Goal: Information Seeking & Learning: Learn about a topic

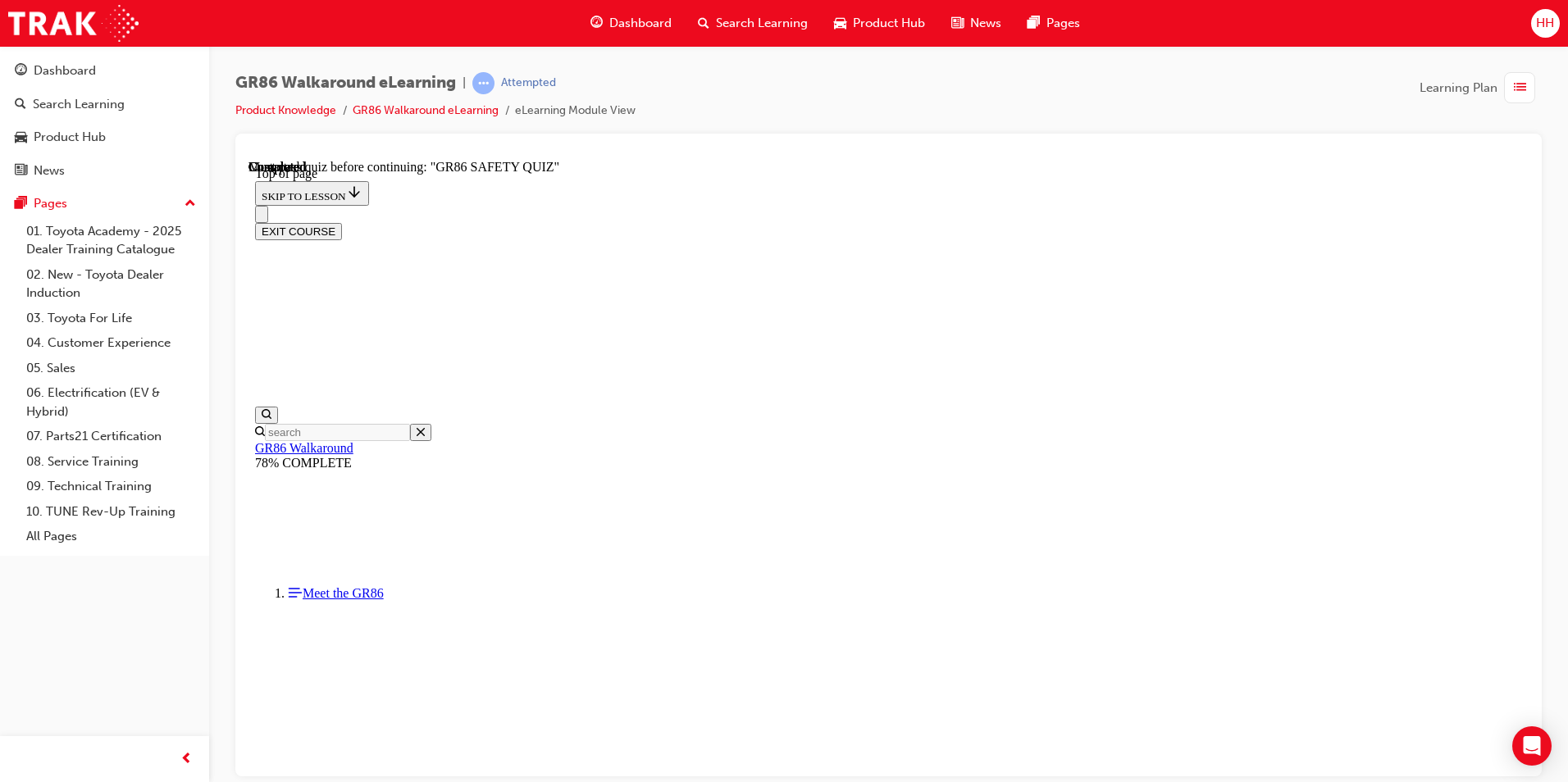
scroll to position [214, 0]
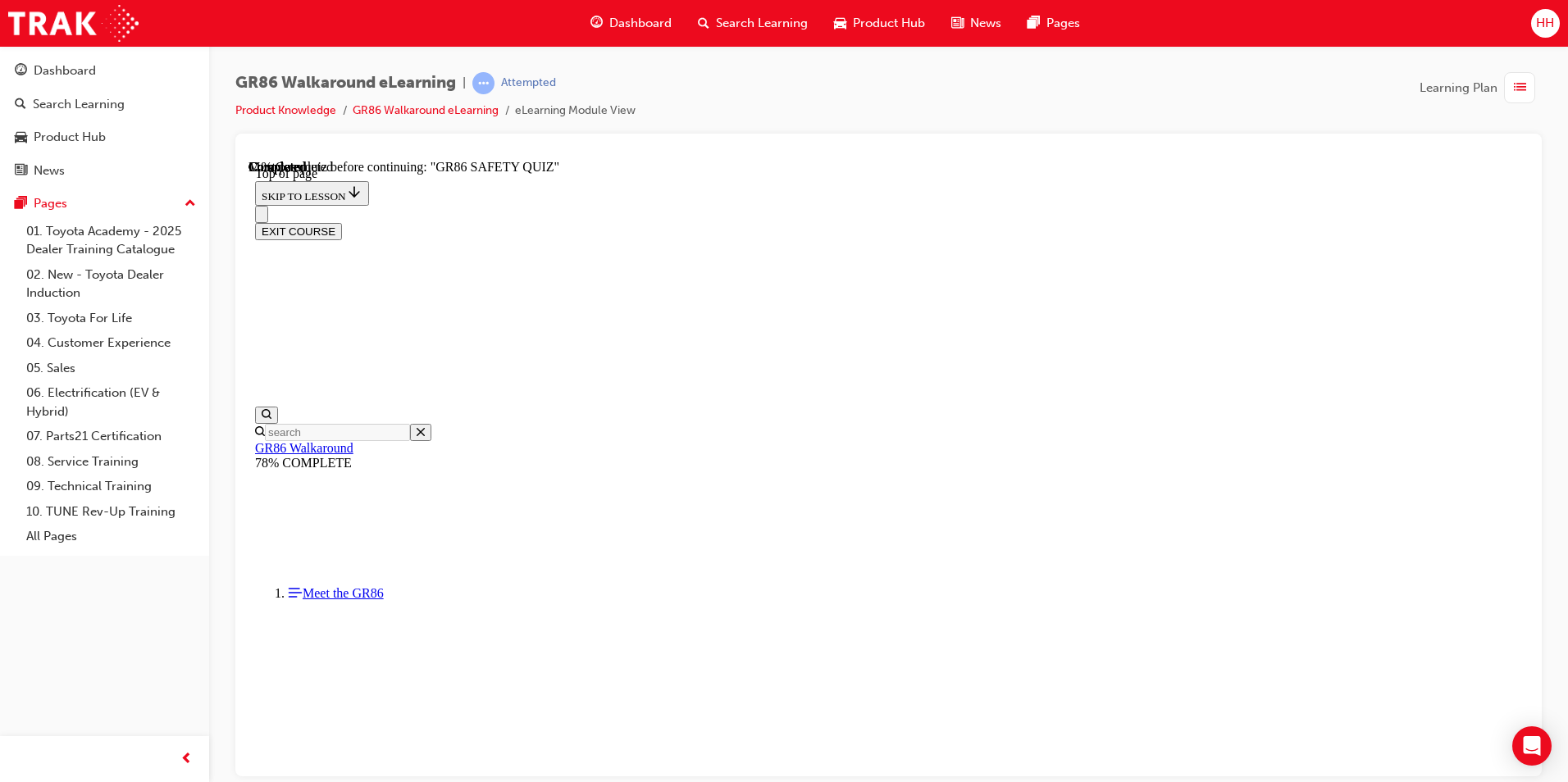
scroll to position [3219, 0]
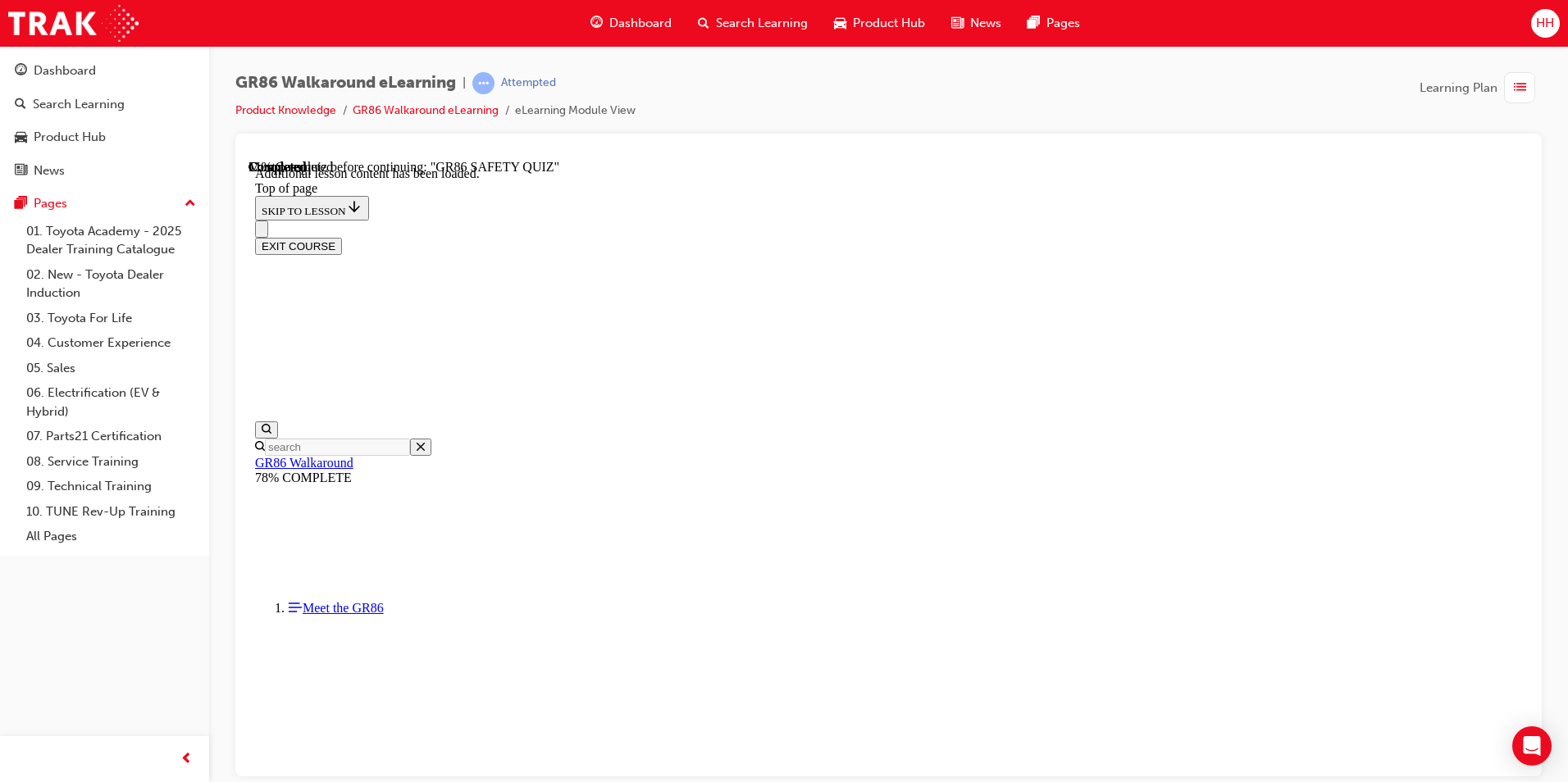
scroll to position [789, 0]
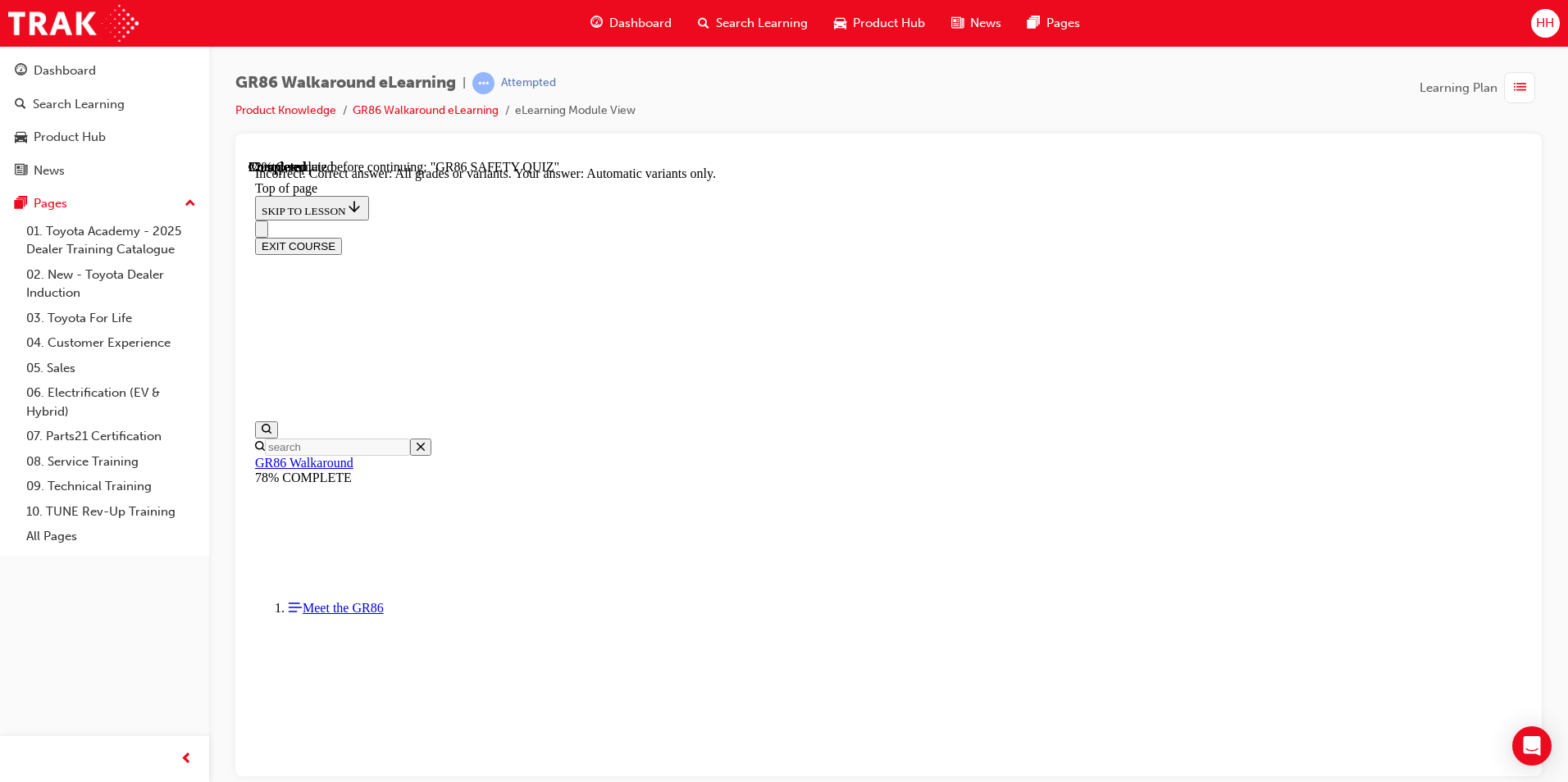
scroll to position [303, 0]
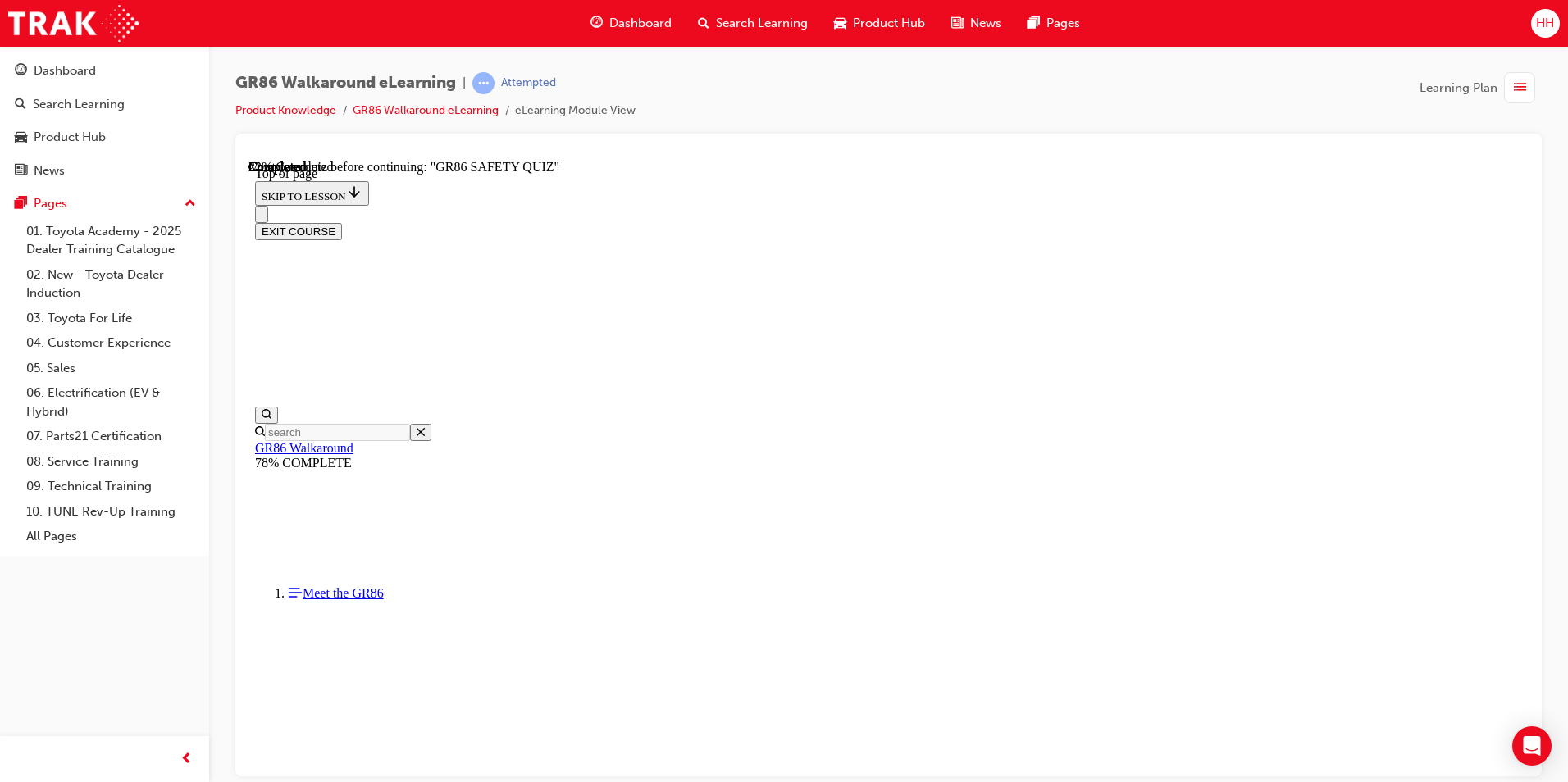
scroll to position [378, 0]
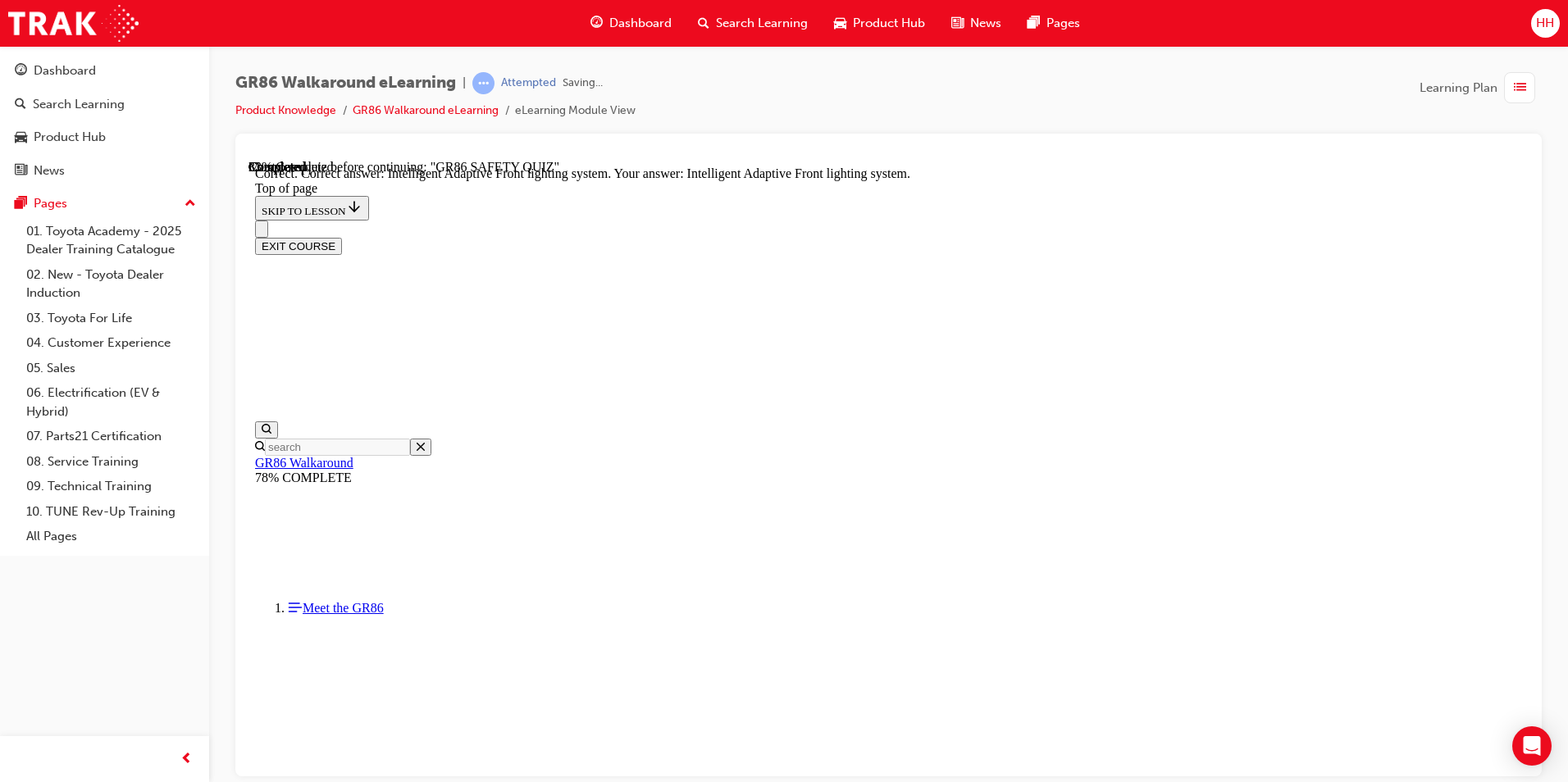
scroll to position [599, 0]
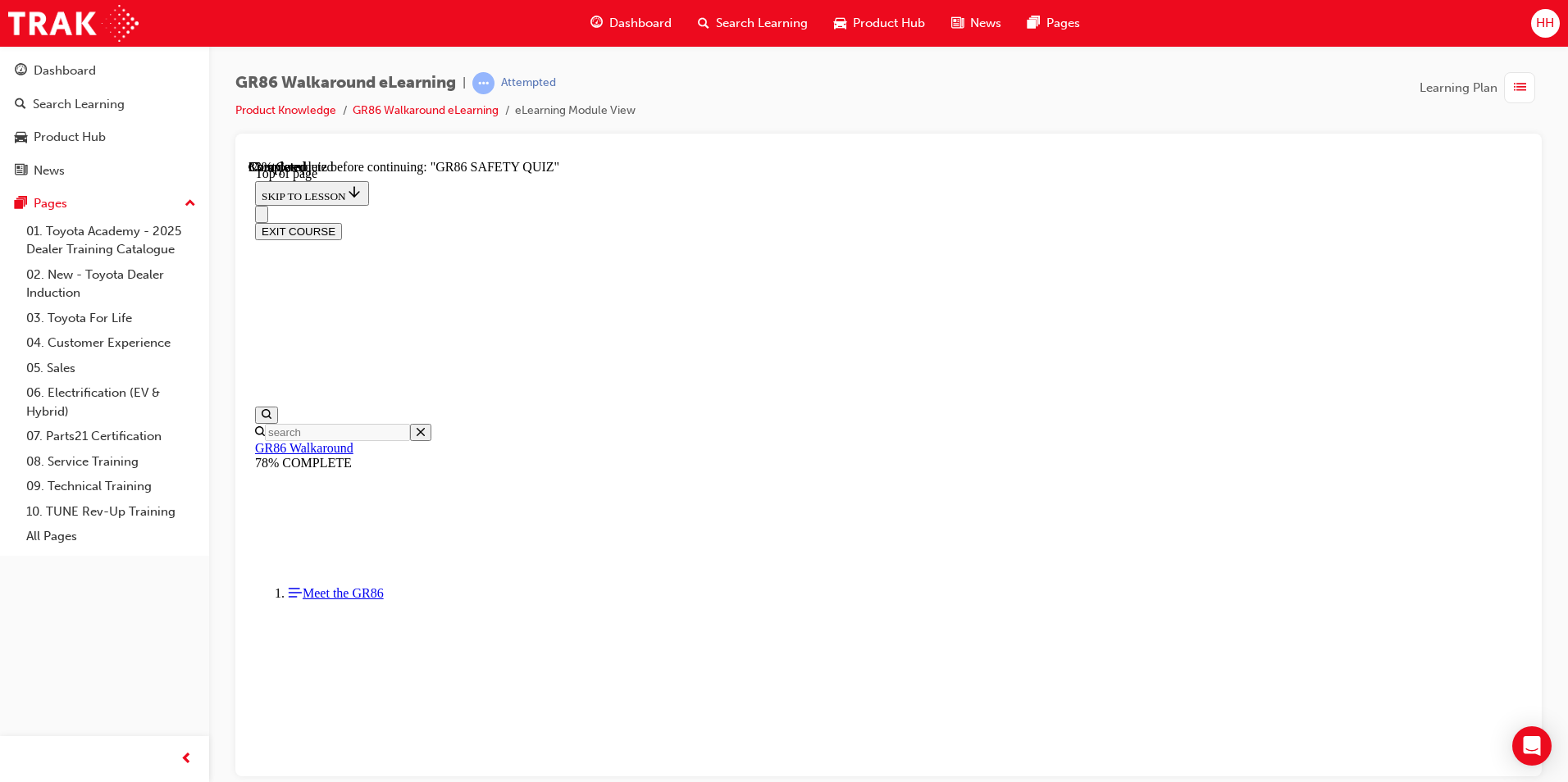
scroll to position [214, 0]
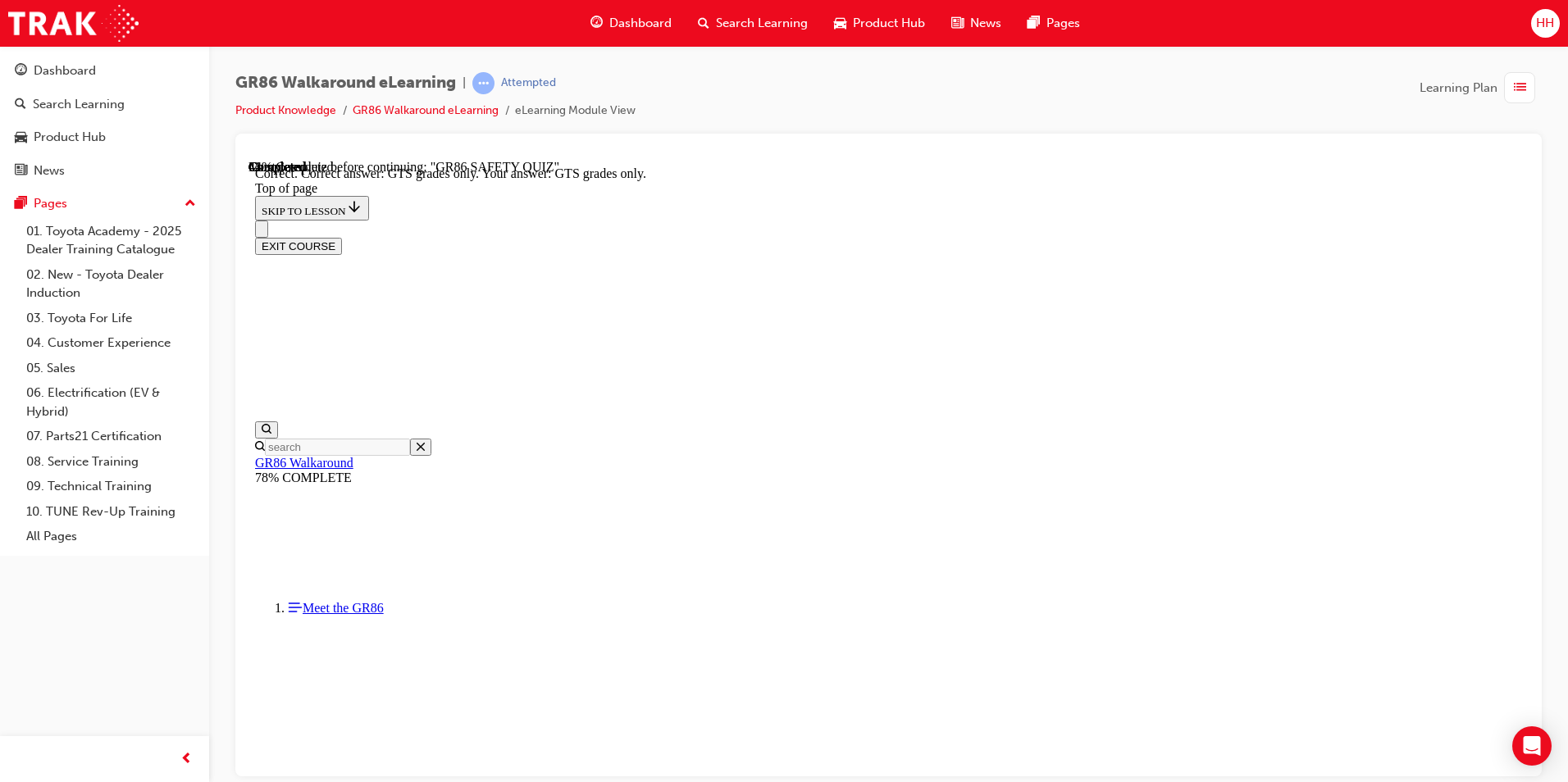
scroll to position [387, 0]
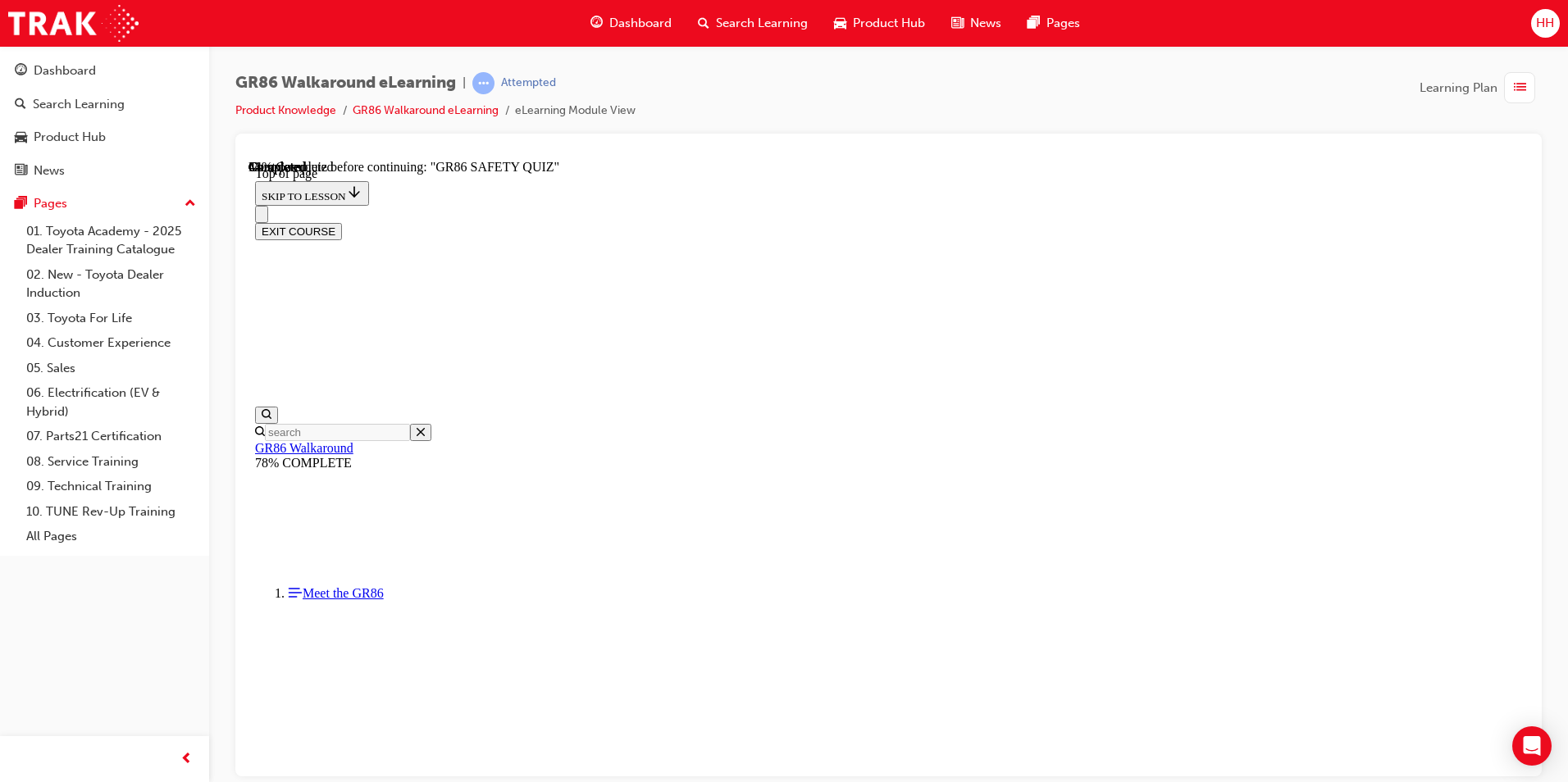
scroll to position [296, 0]
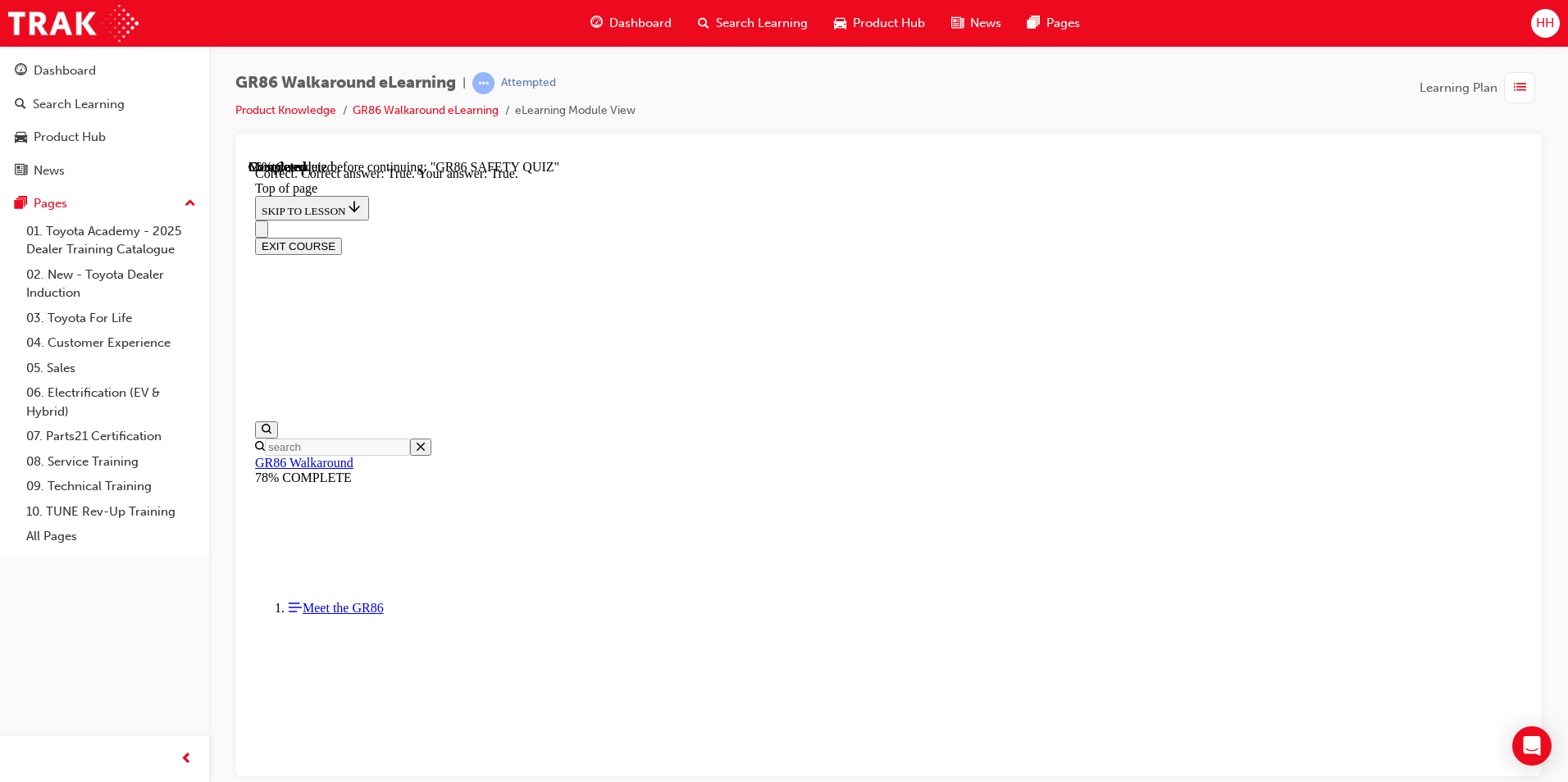
scroll to position [437, 0]
drag, startPoint x: 1013, startPoint y: 703, endPoint x: 993, endPoint y: 679, distance: 31.2
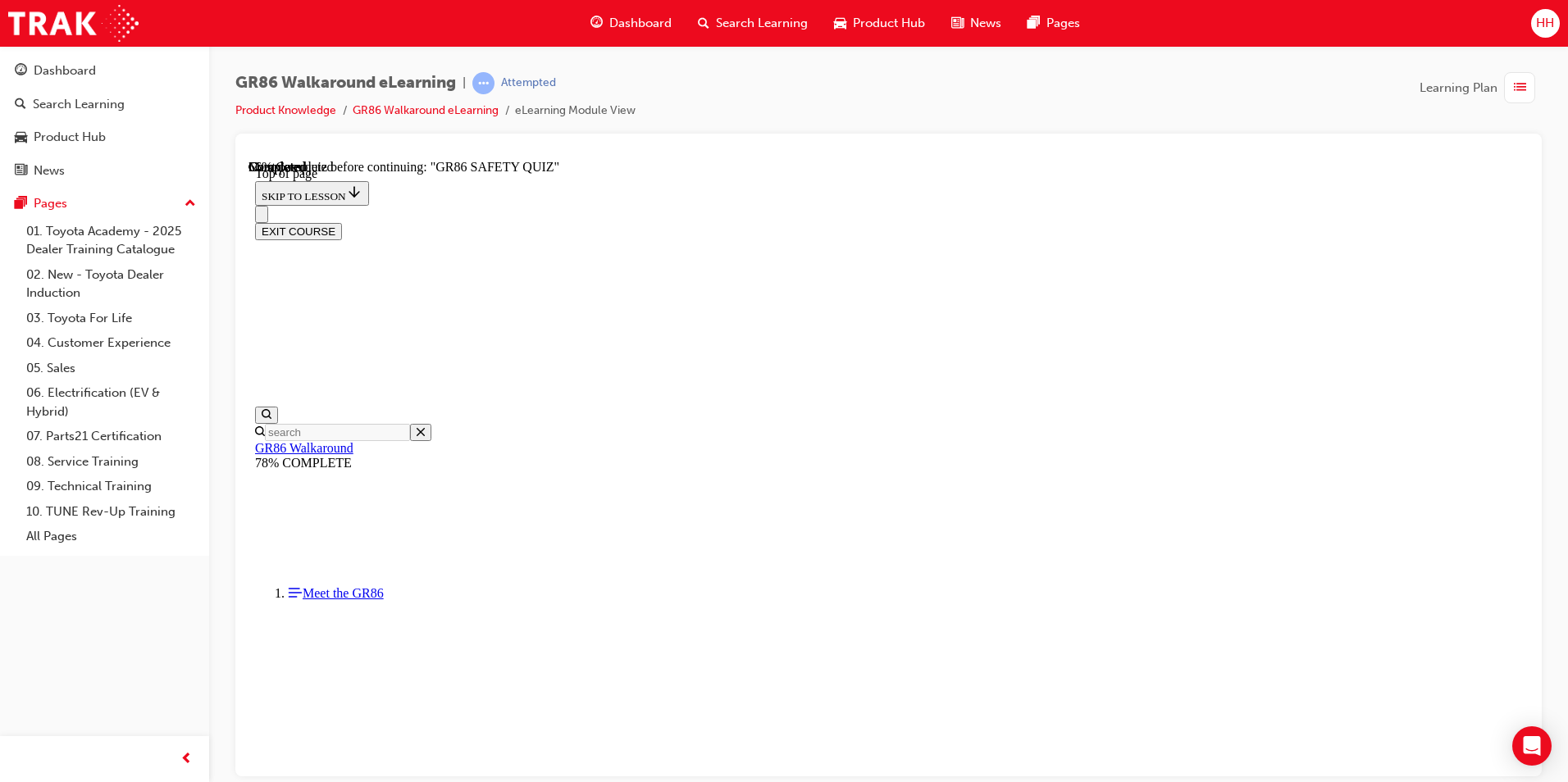
scroll to position [214, 0]
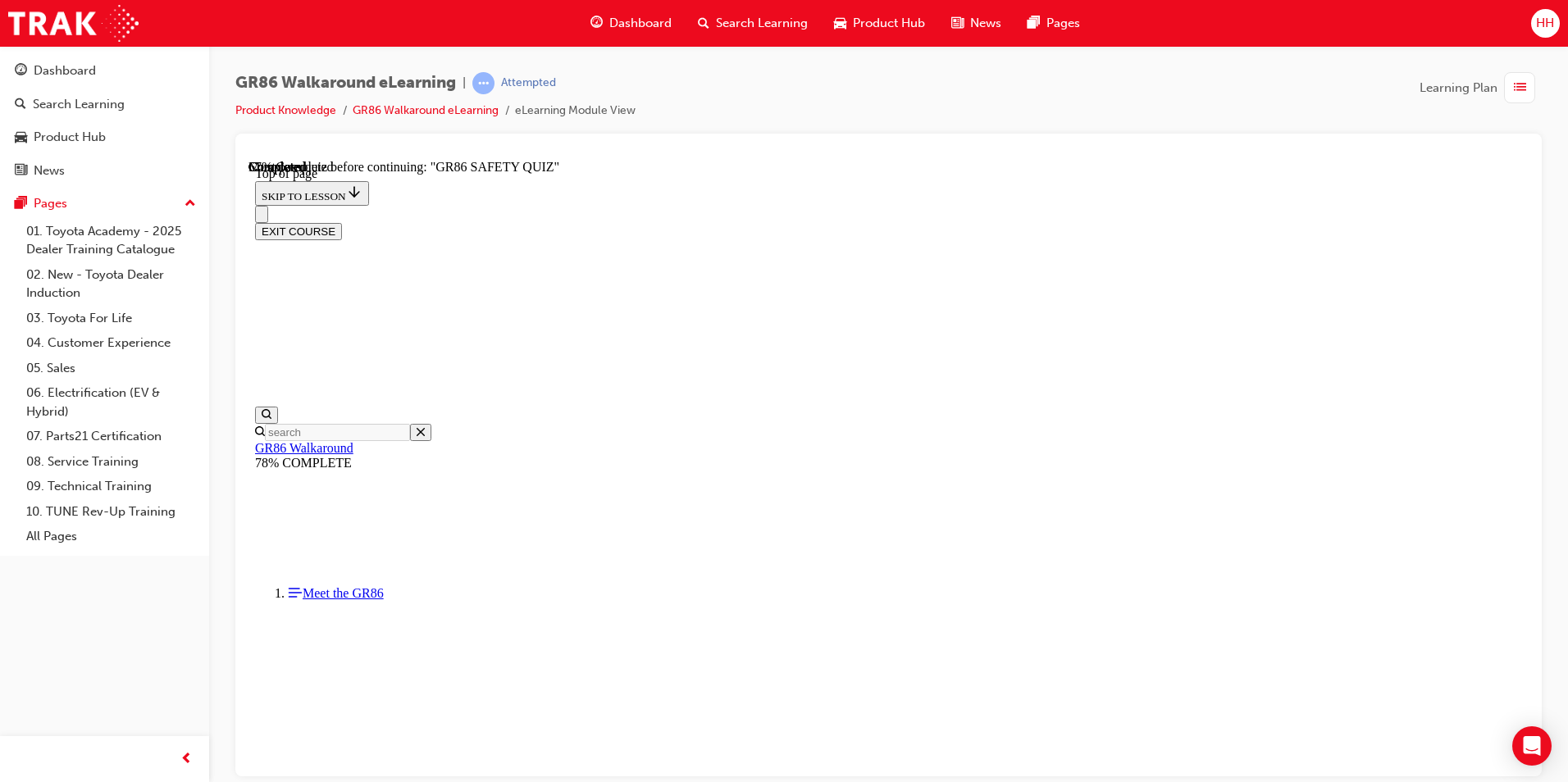
scroll to position [474, 0]
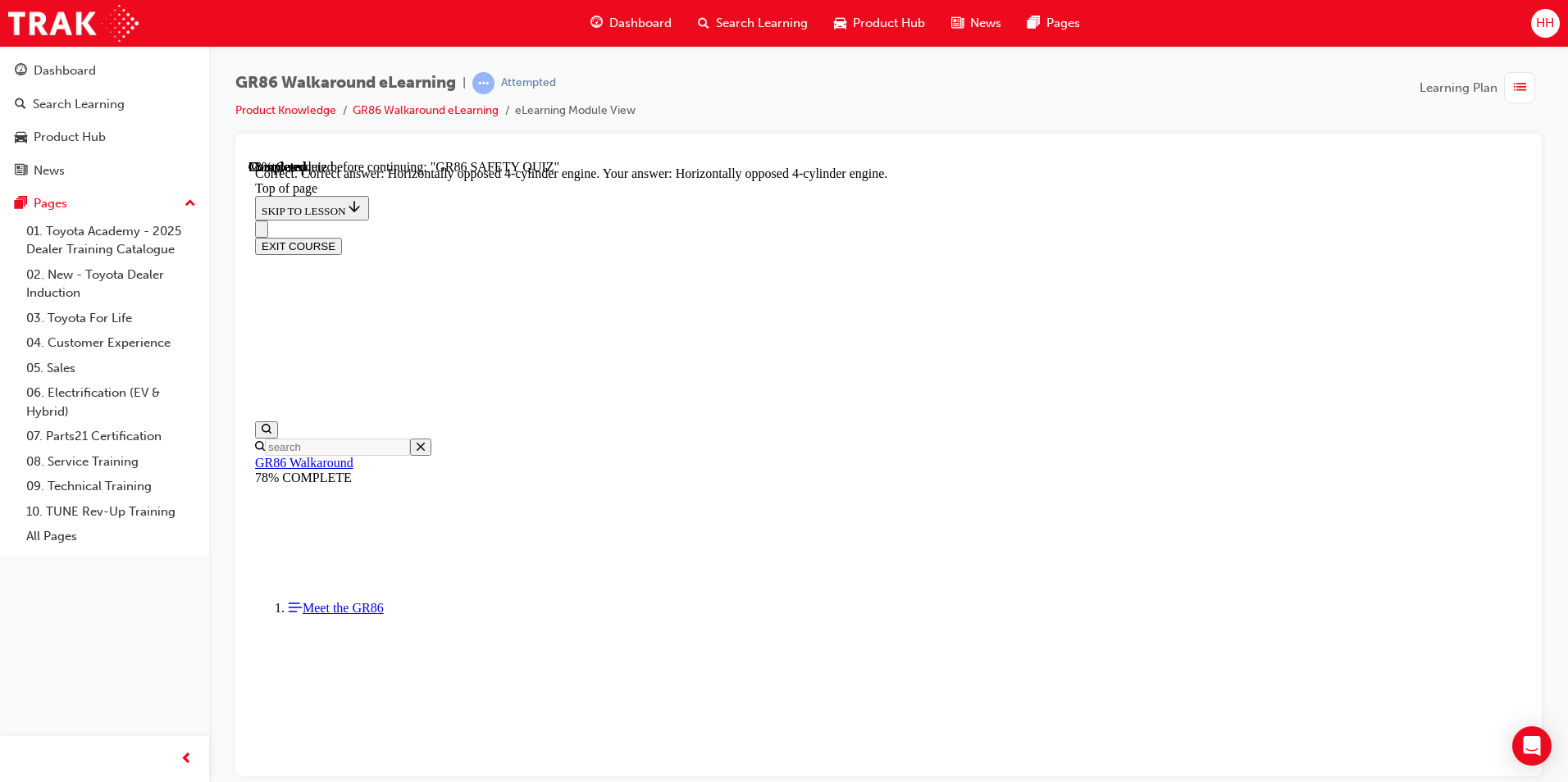
scroll to position [711, 0]
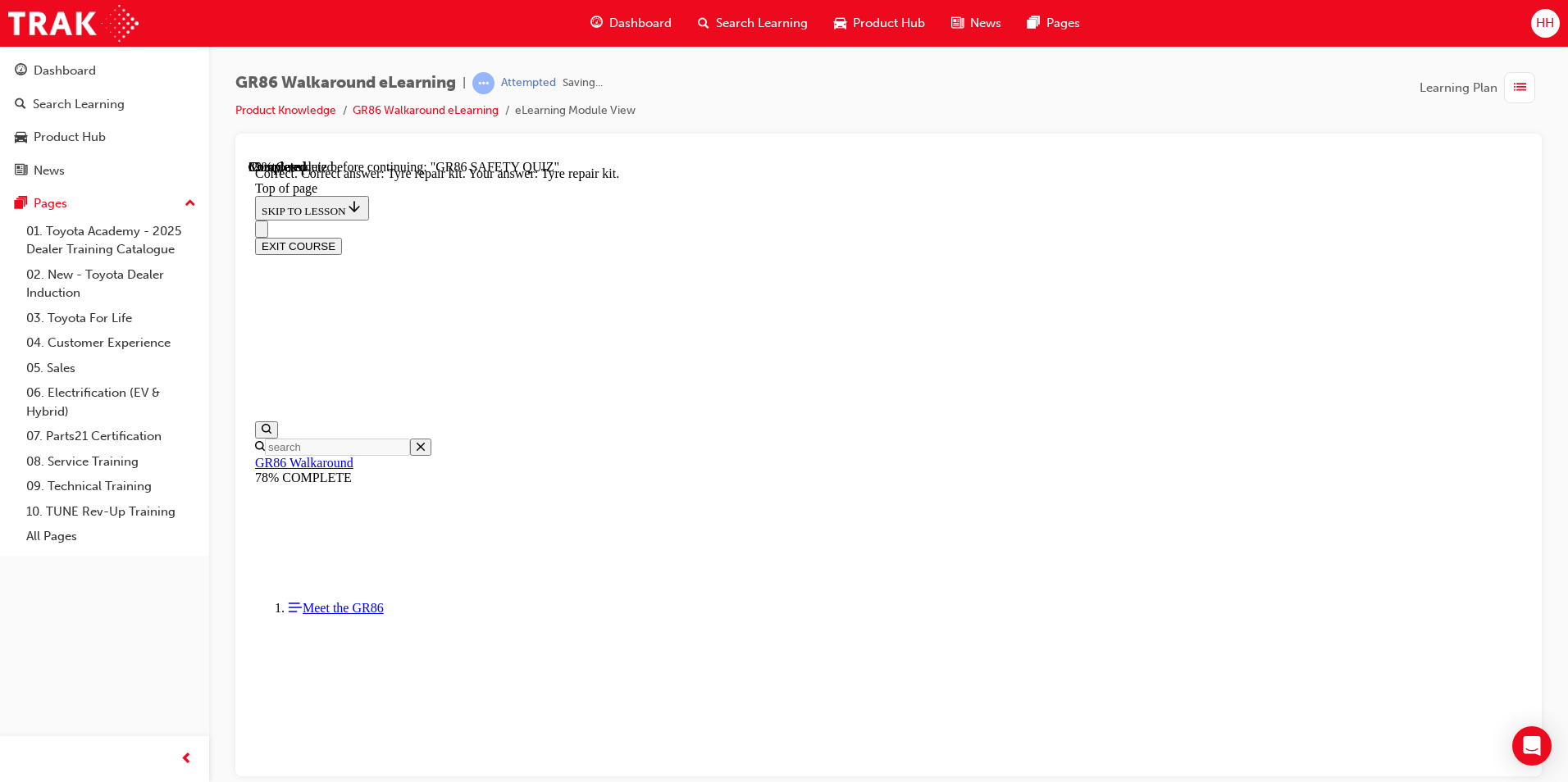
scroll to position [303, 0]
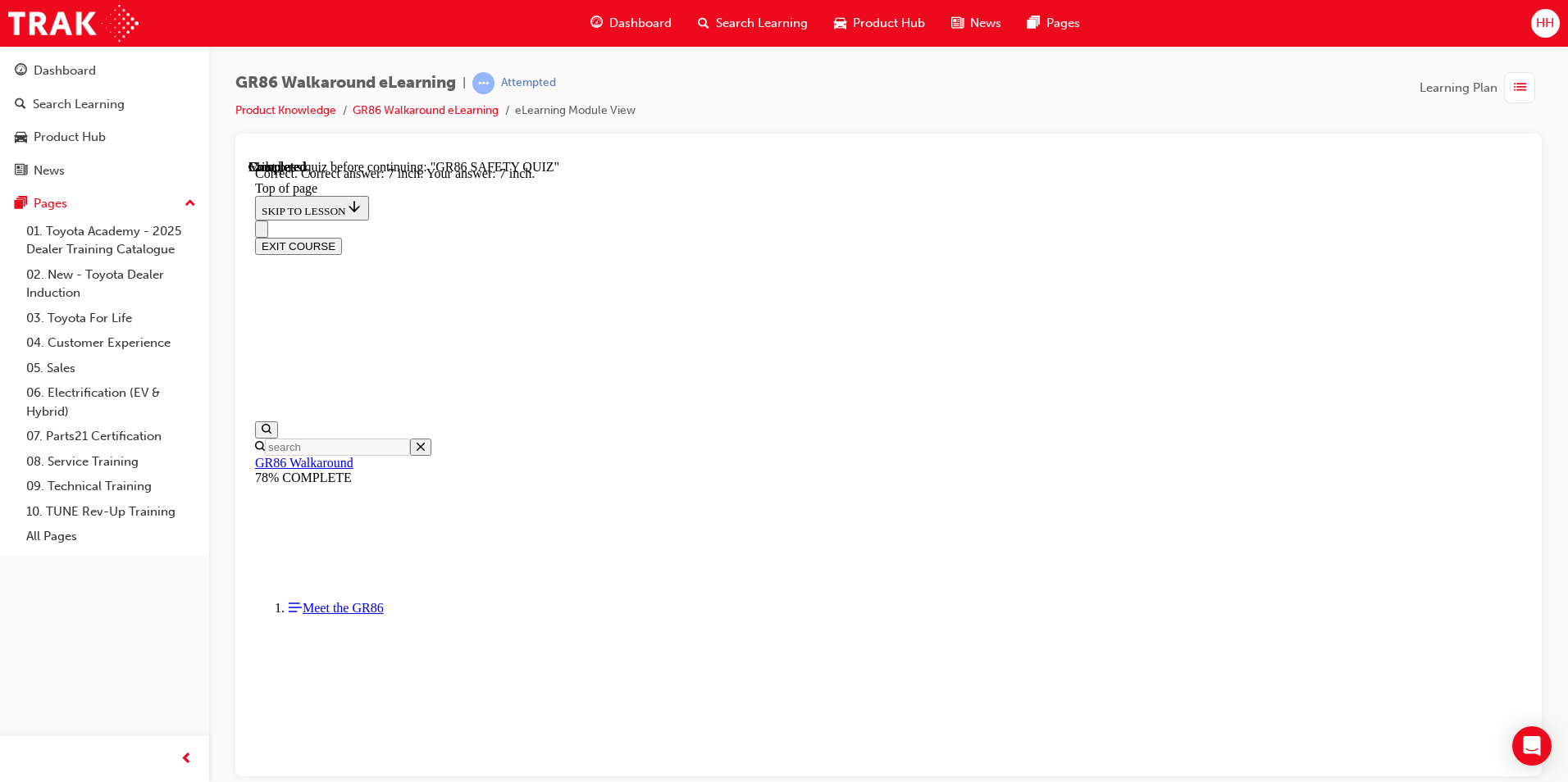
scroll to position [683, 0]
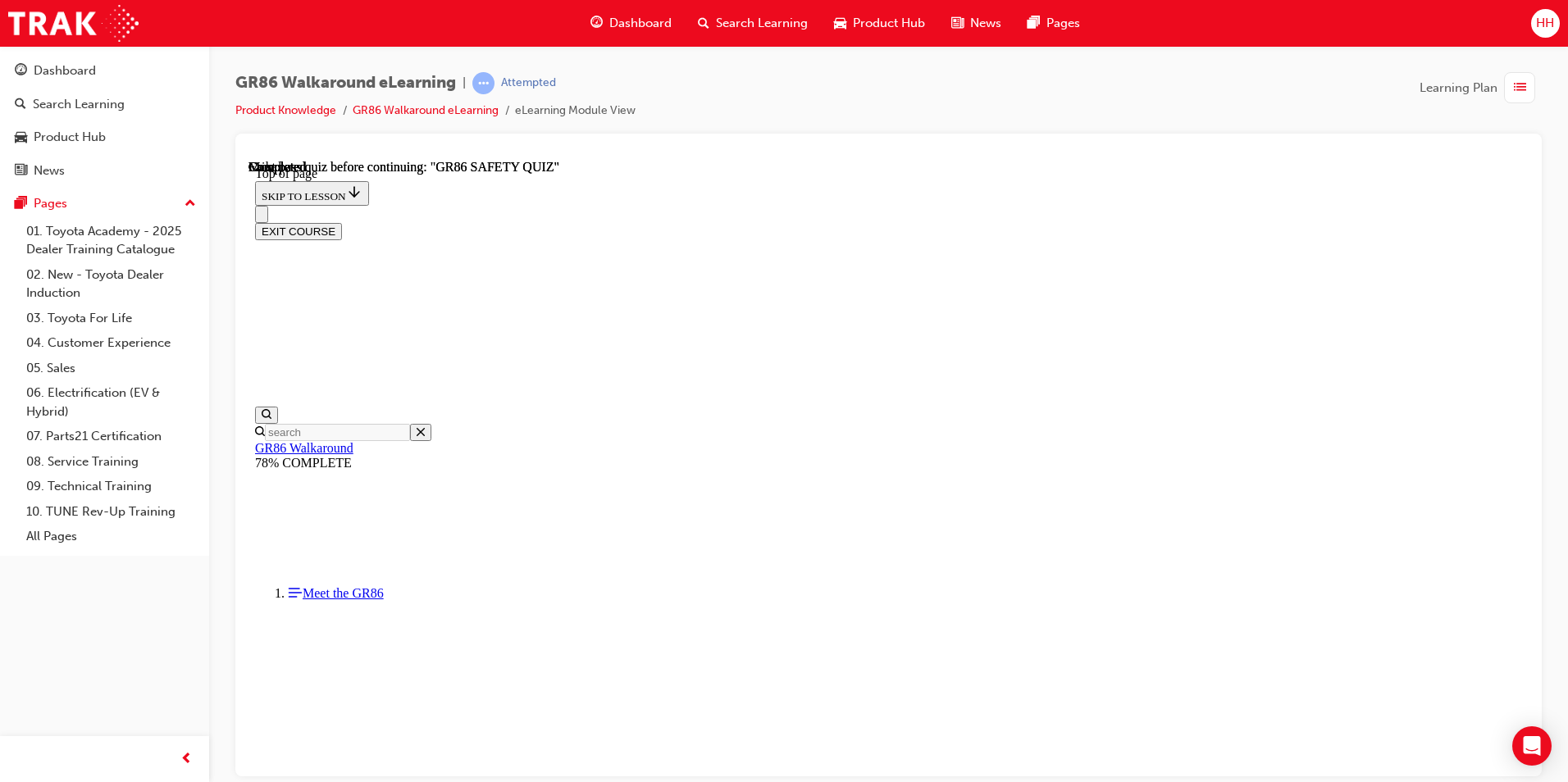
scroll to position [273, 0]
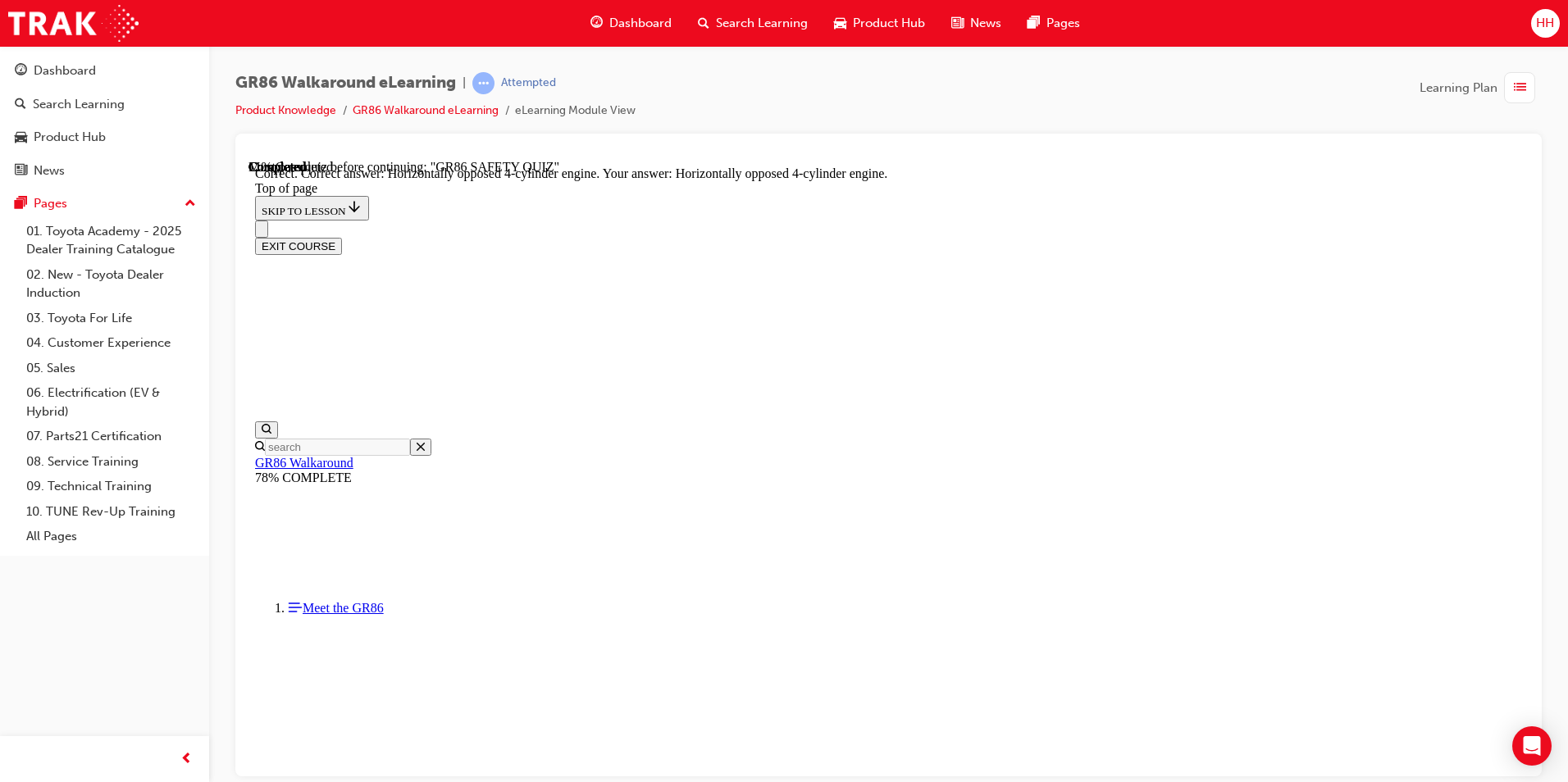
scroll to position [711, 0]
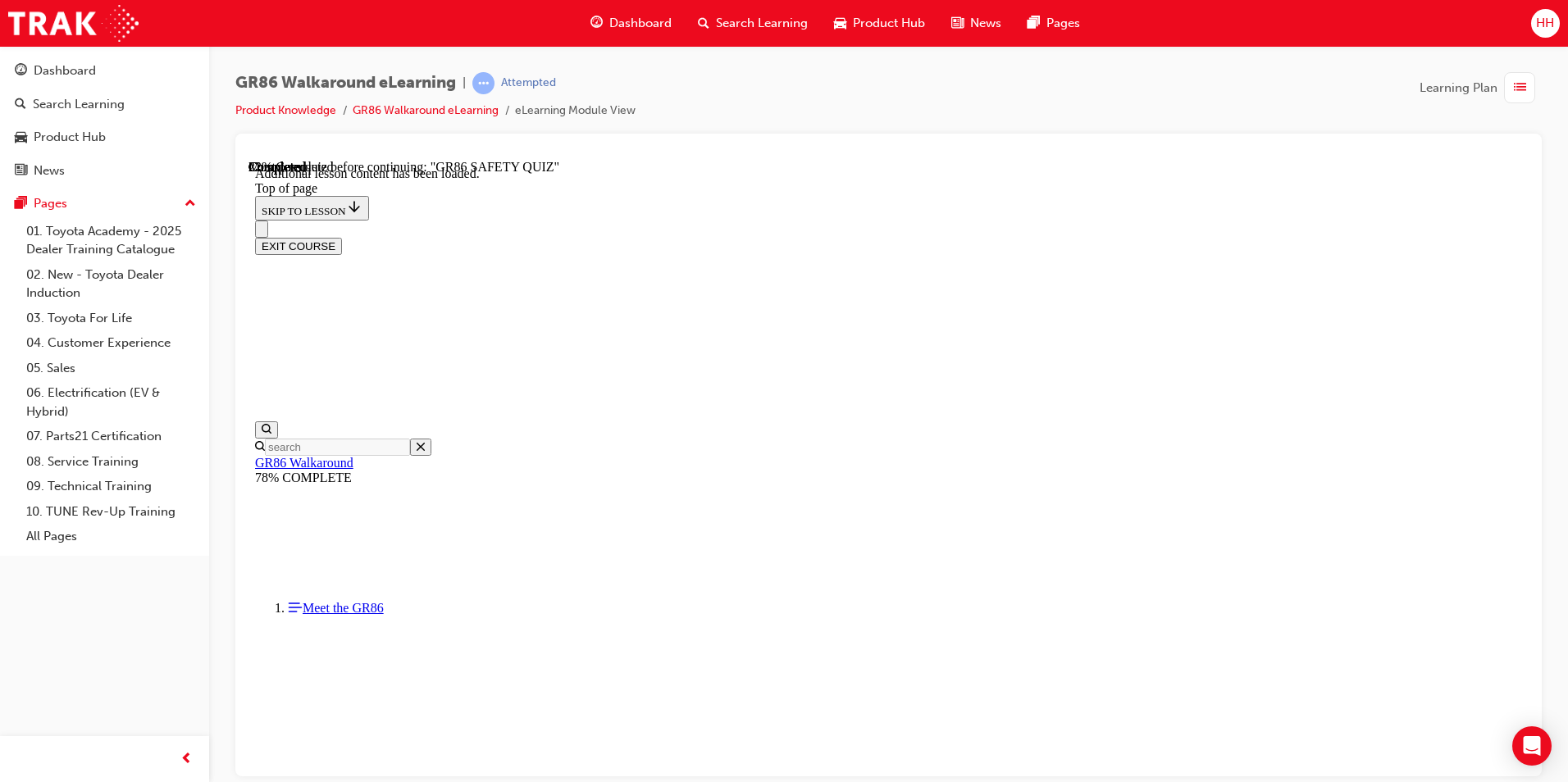
scroll to position [761, 0]
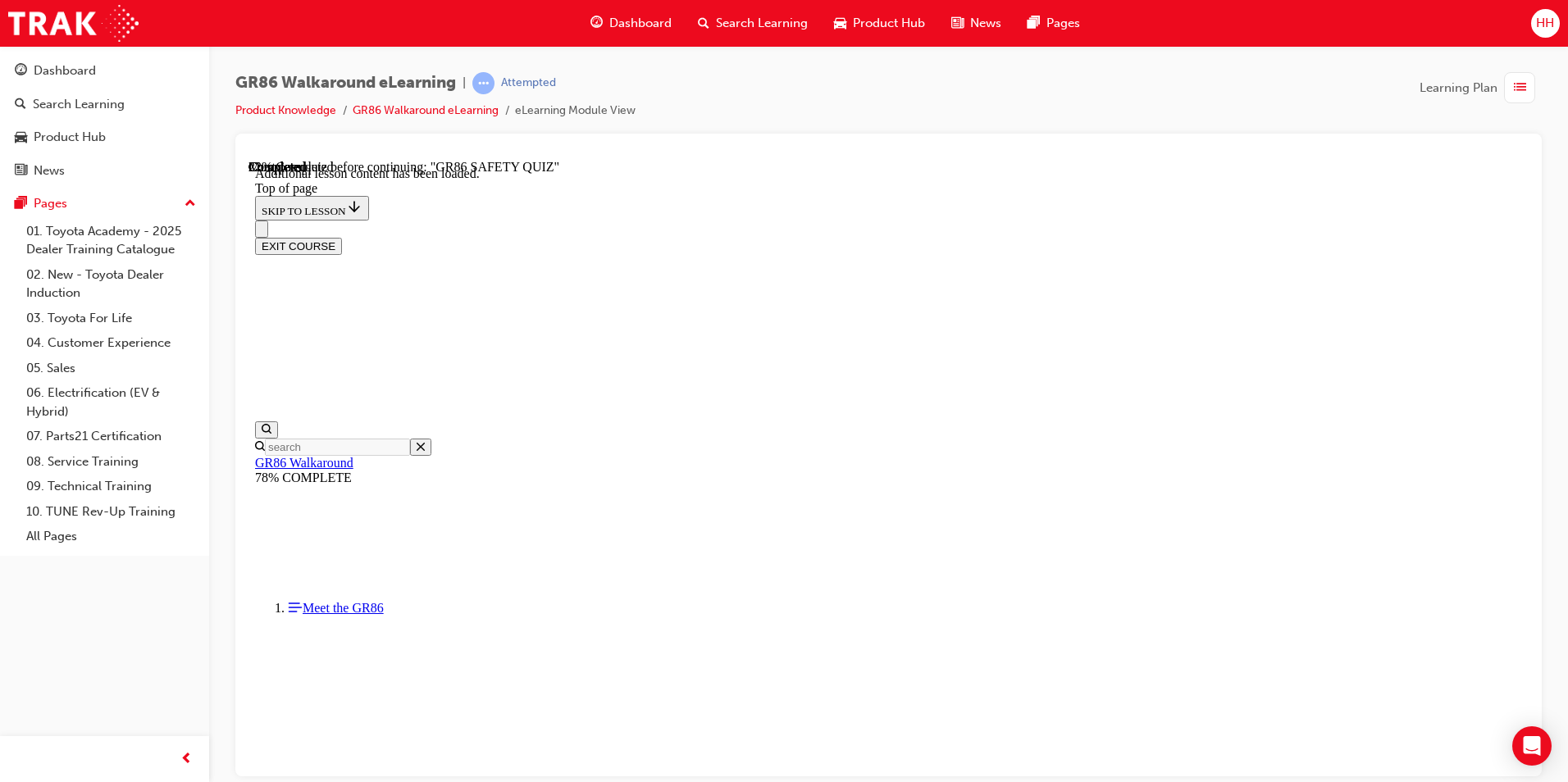
scroll to position [215, 0]
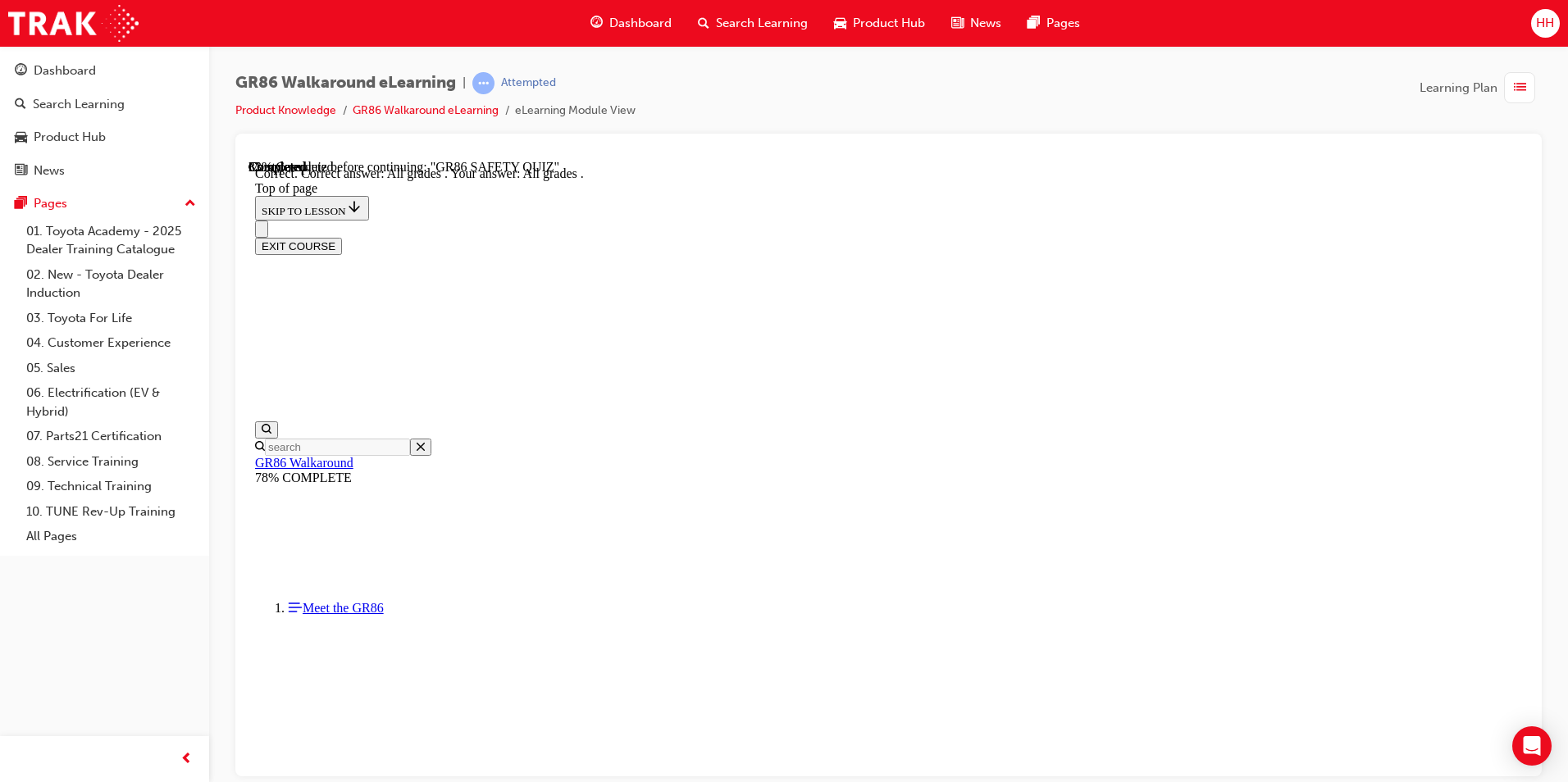
scroll to position [359, 0]
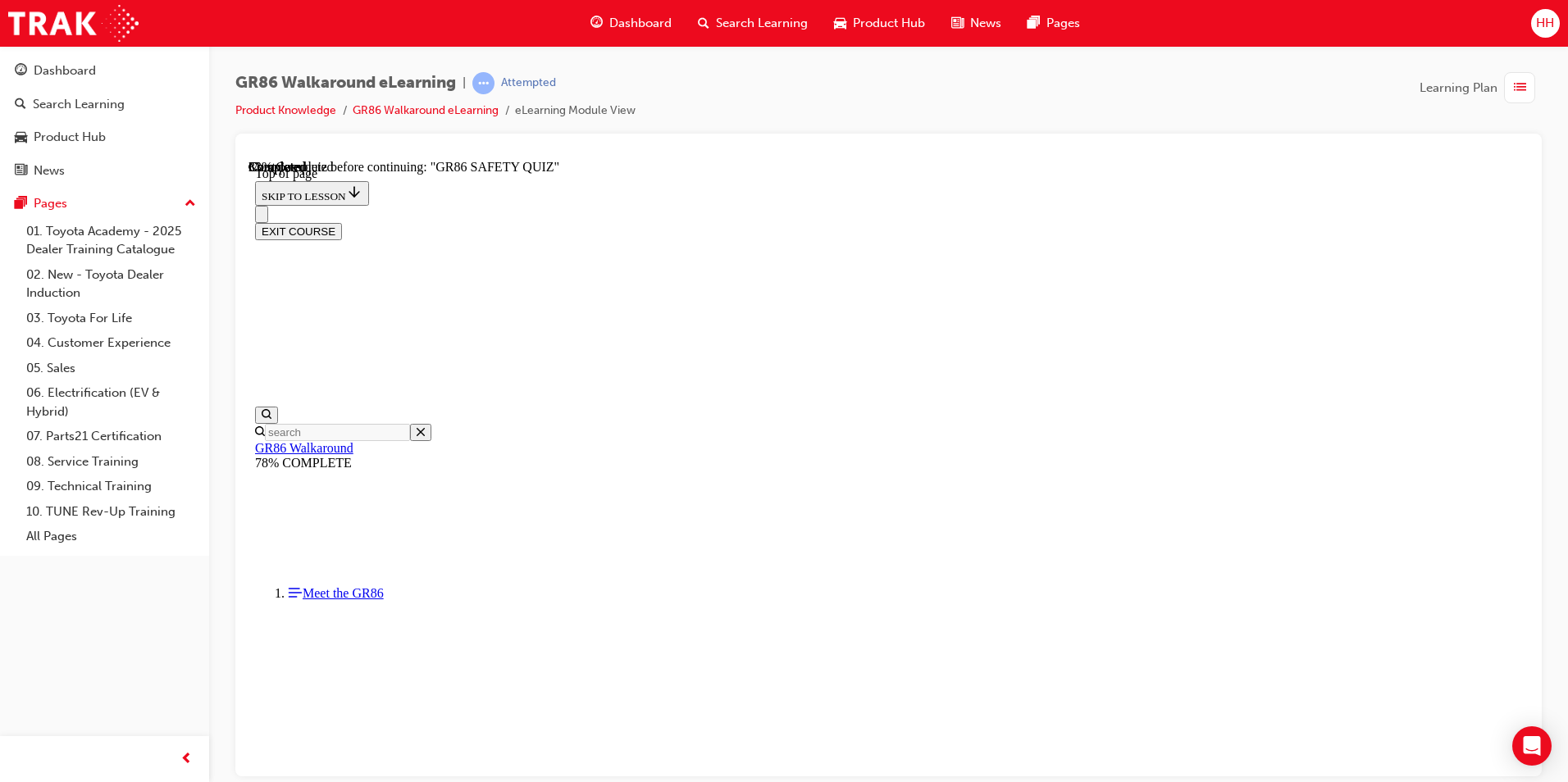
scroll to position [132, 0]
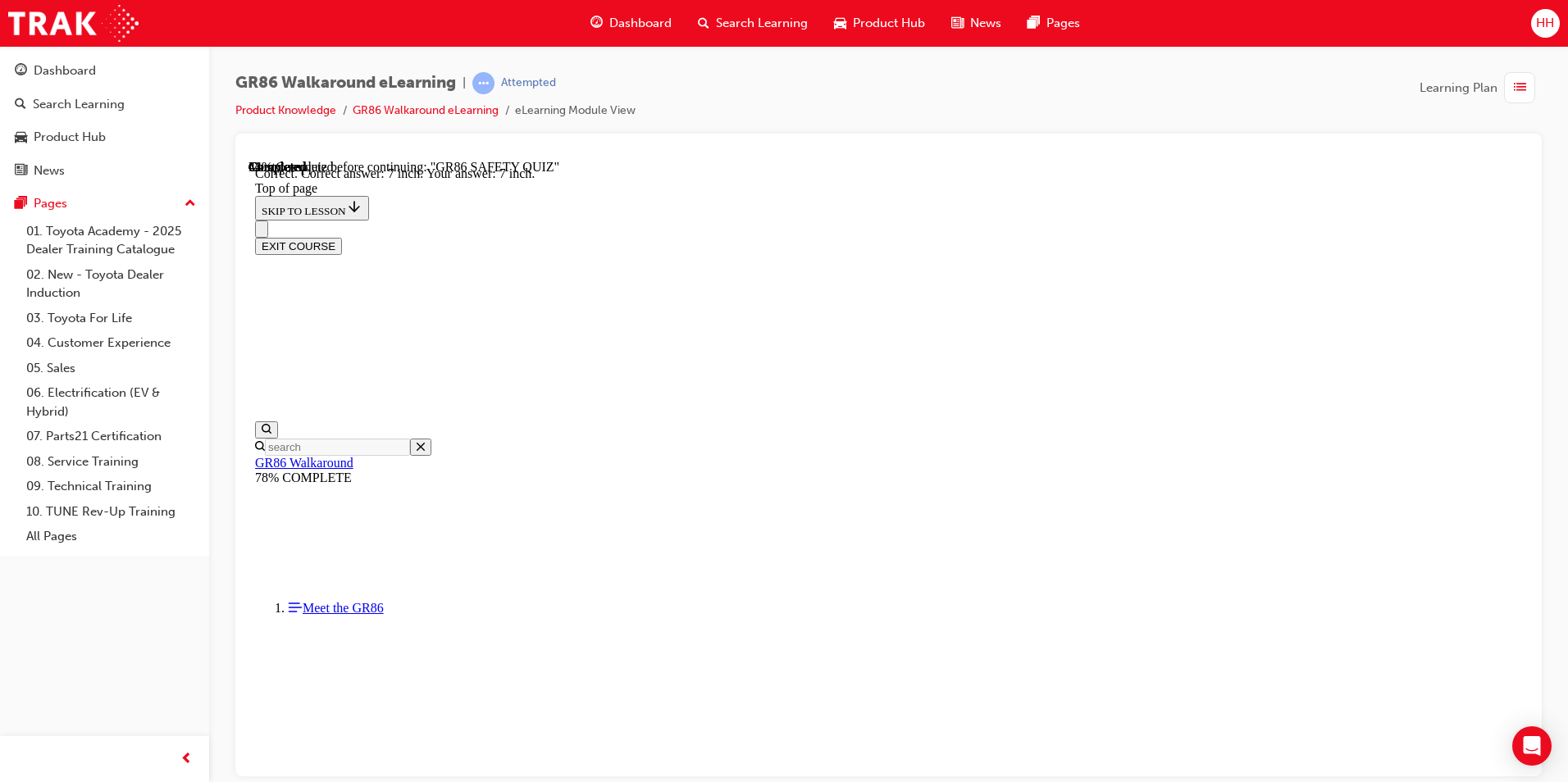
scroll to position [683, 0]
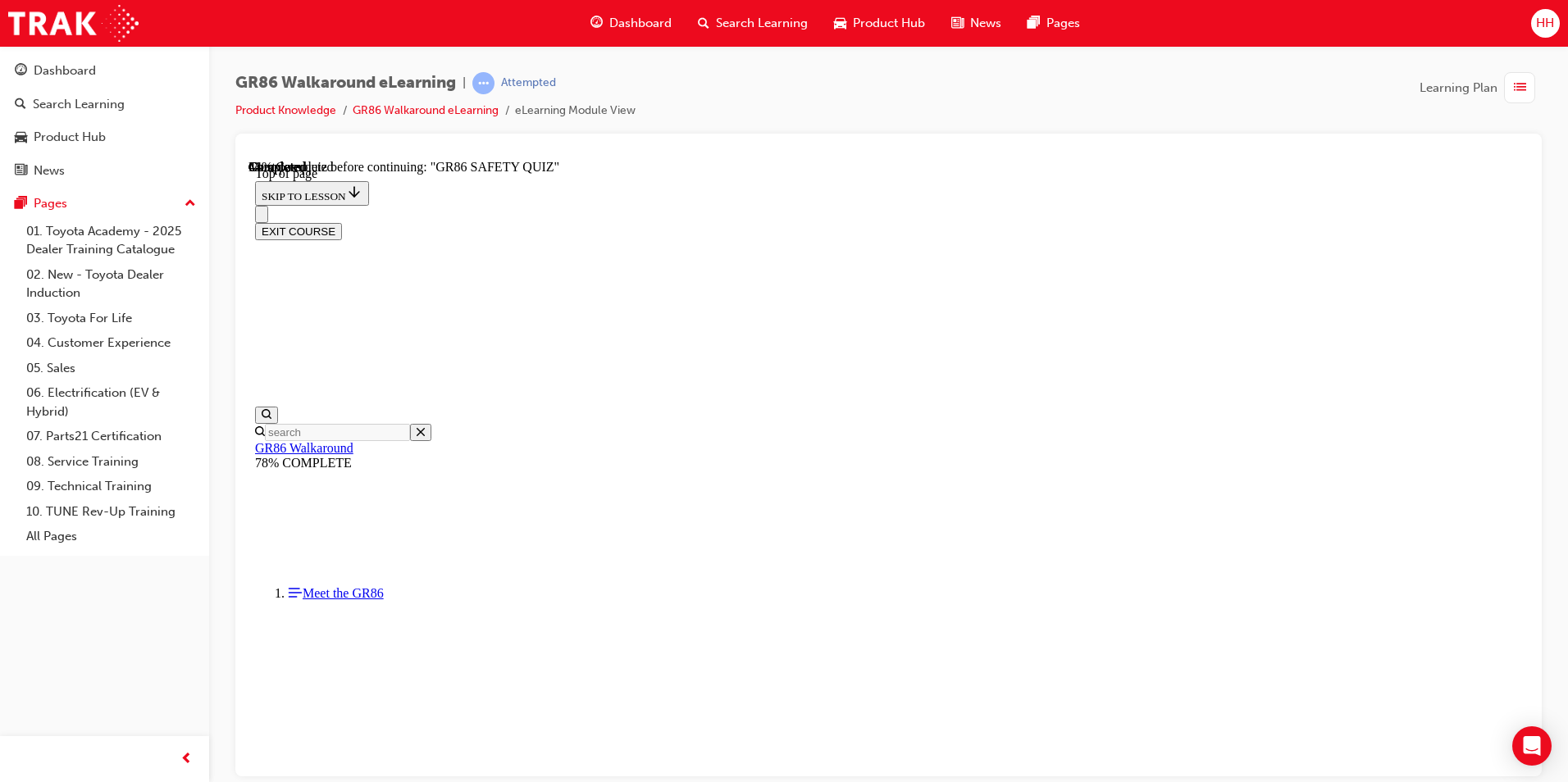
scroll to position [214, 0]
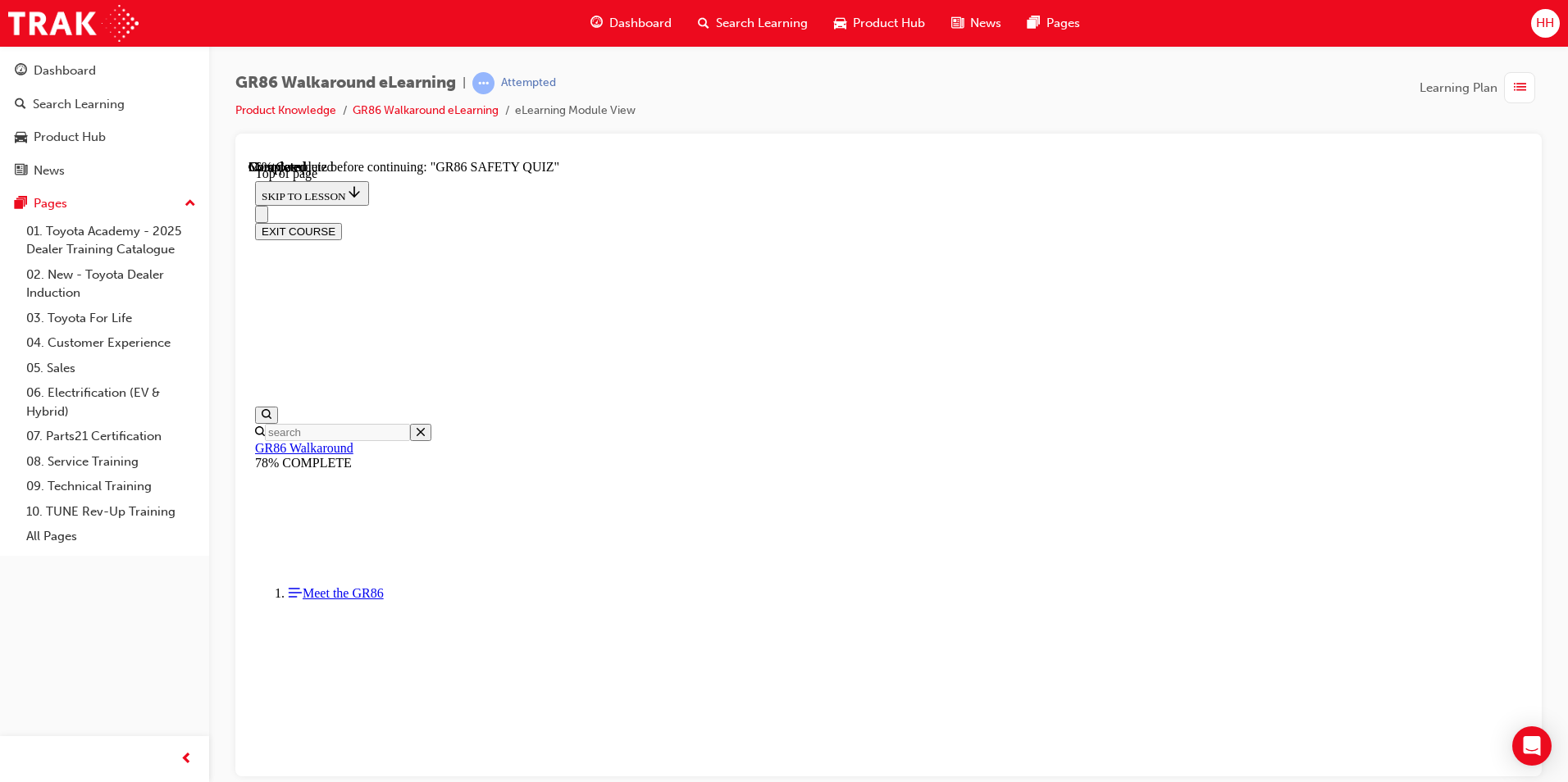
scroll to position [50, 0]
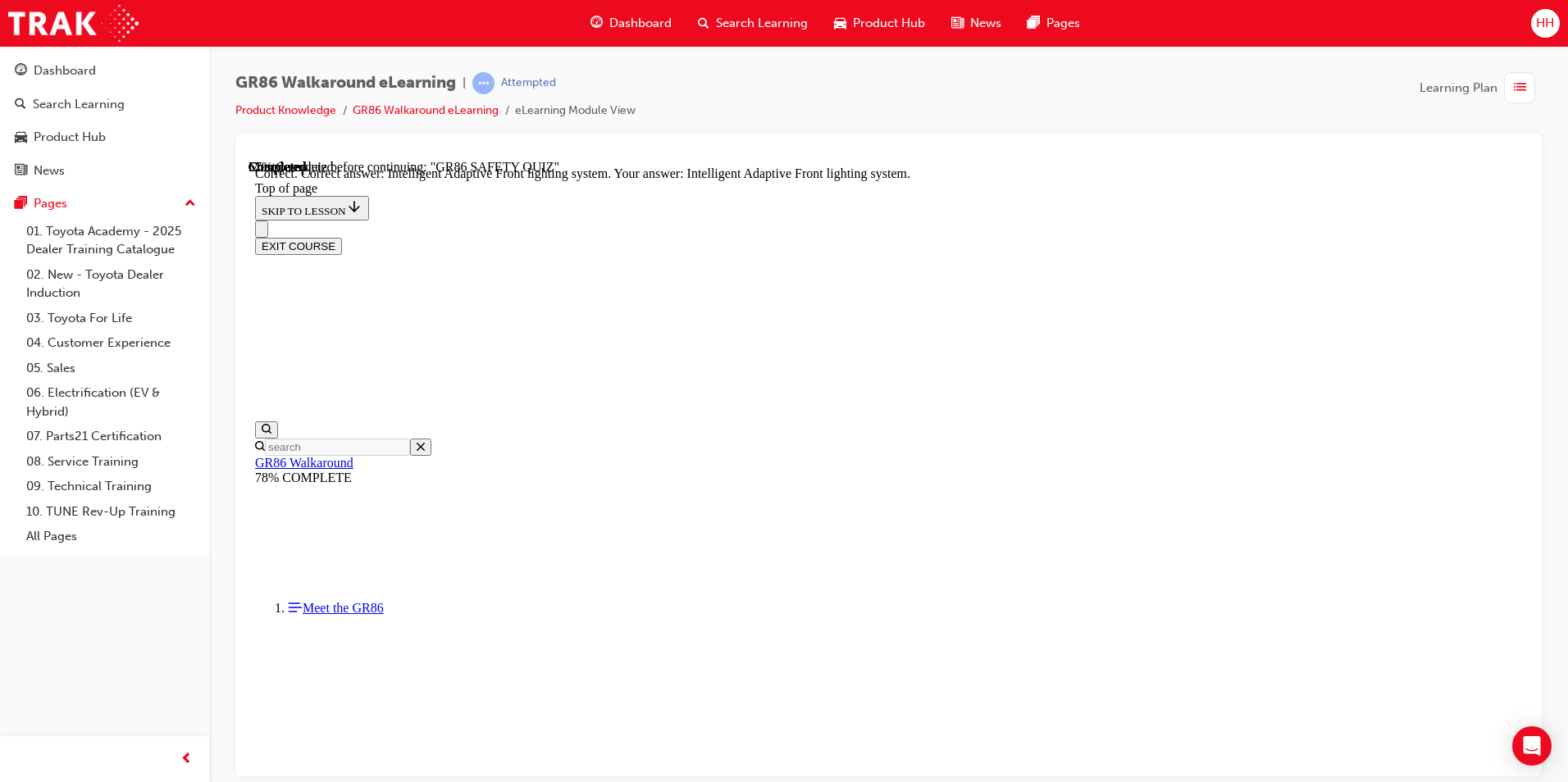
scroll to position [599, 0]
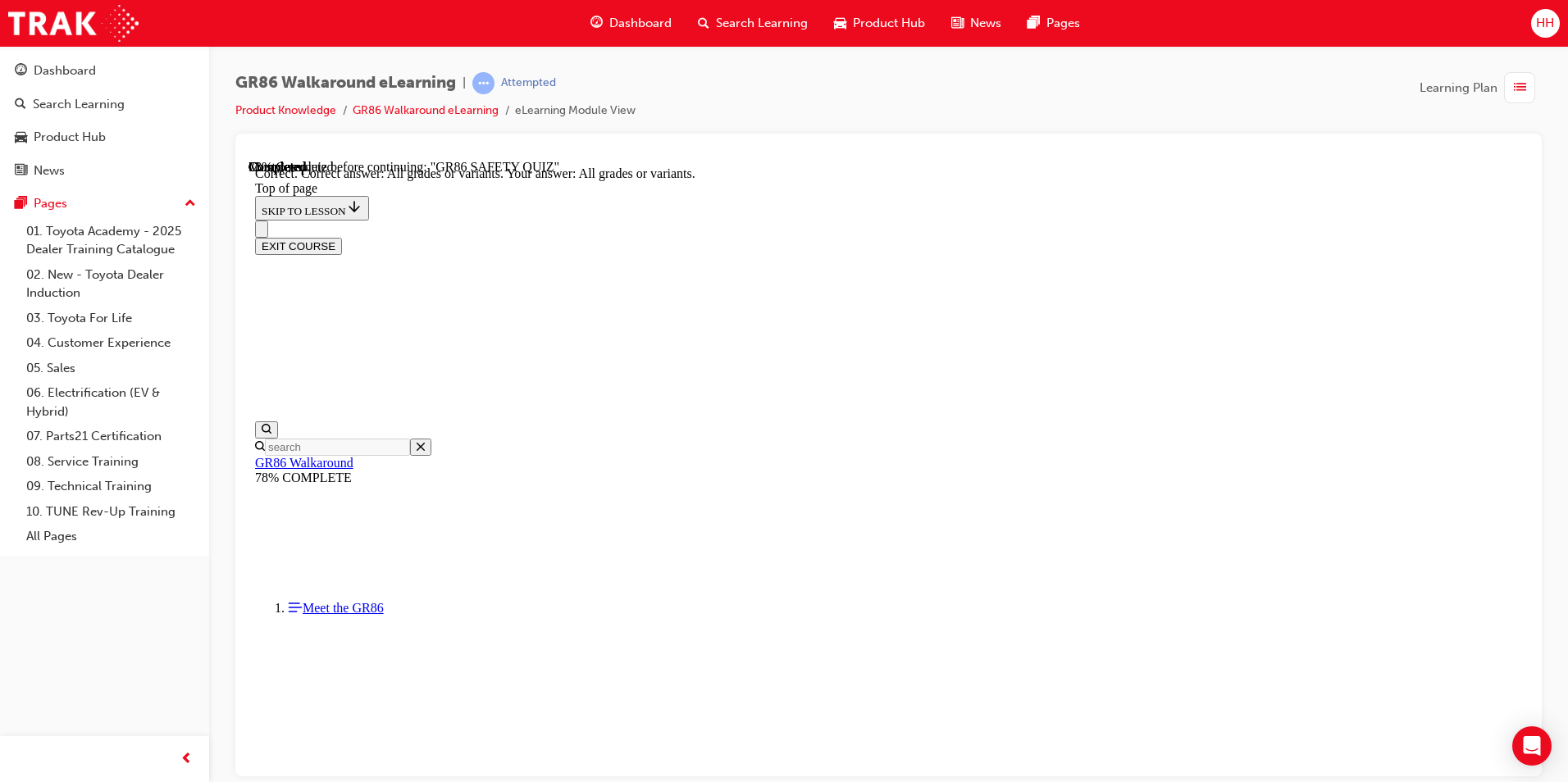
scroll to position [303, 0]
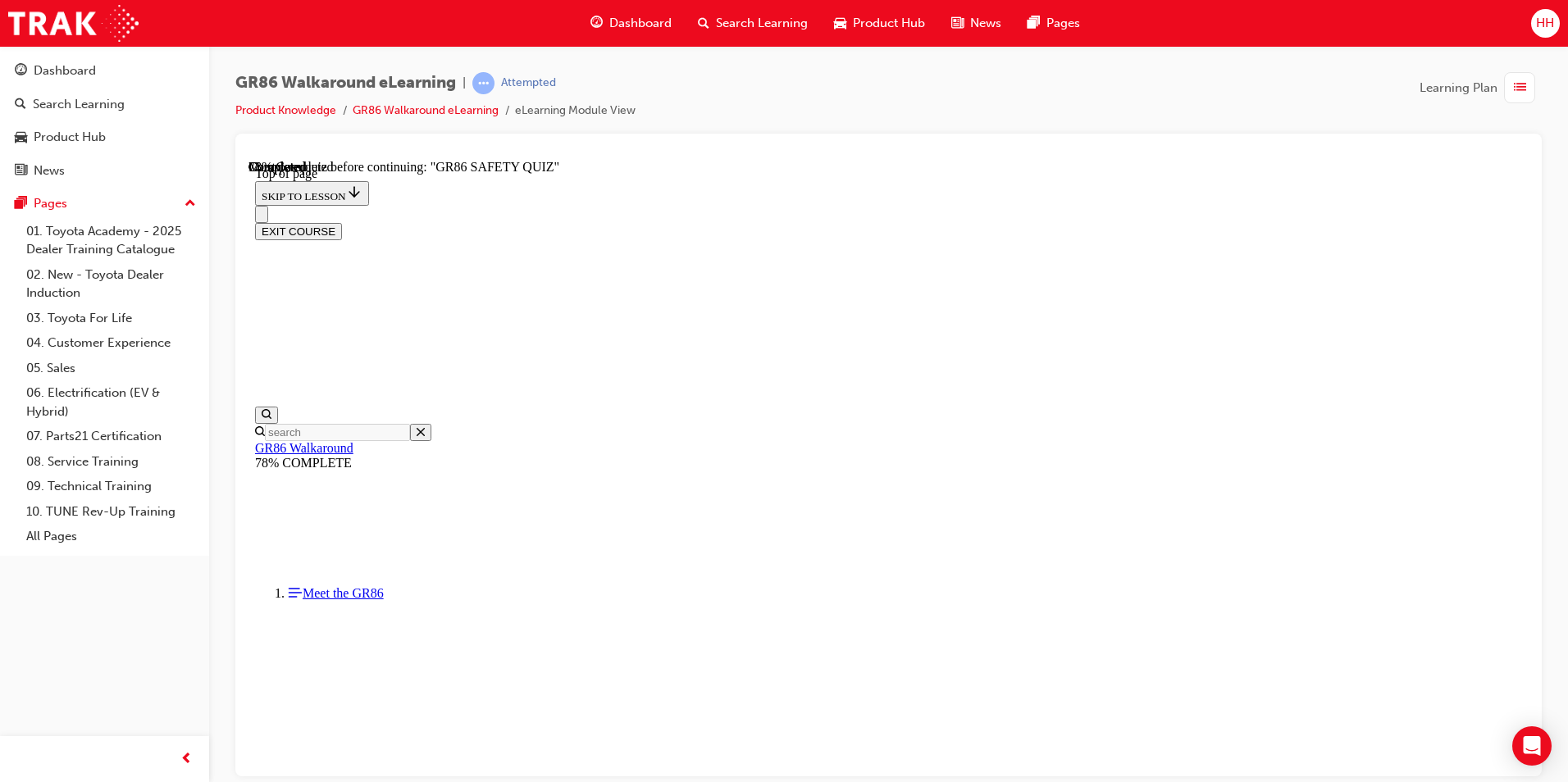
scroll to position [132, 0]
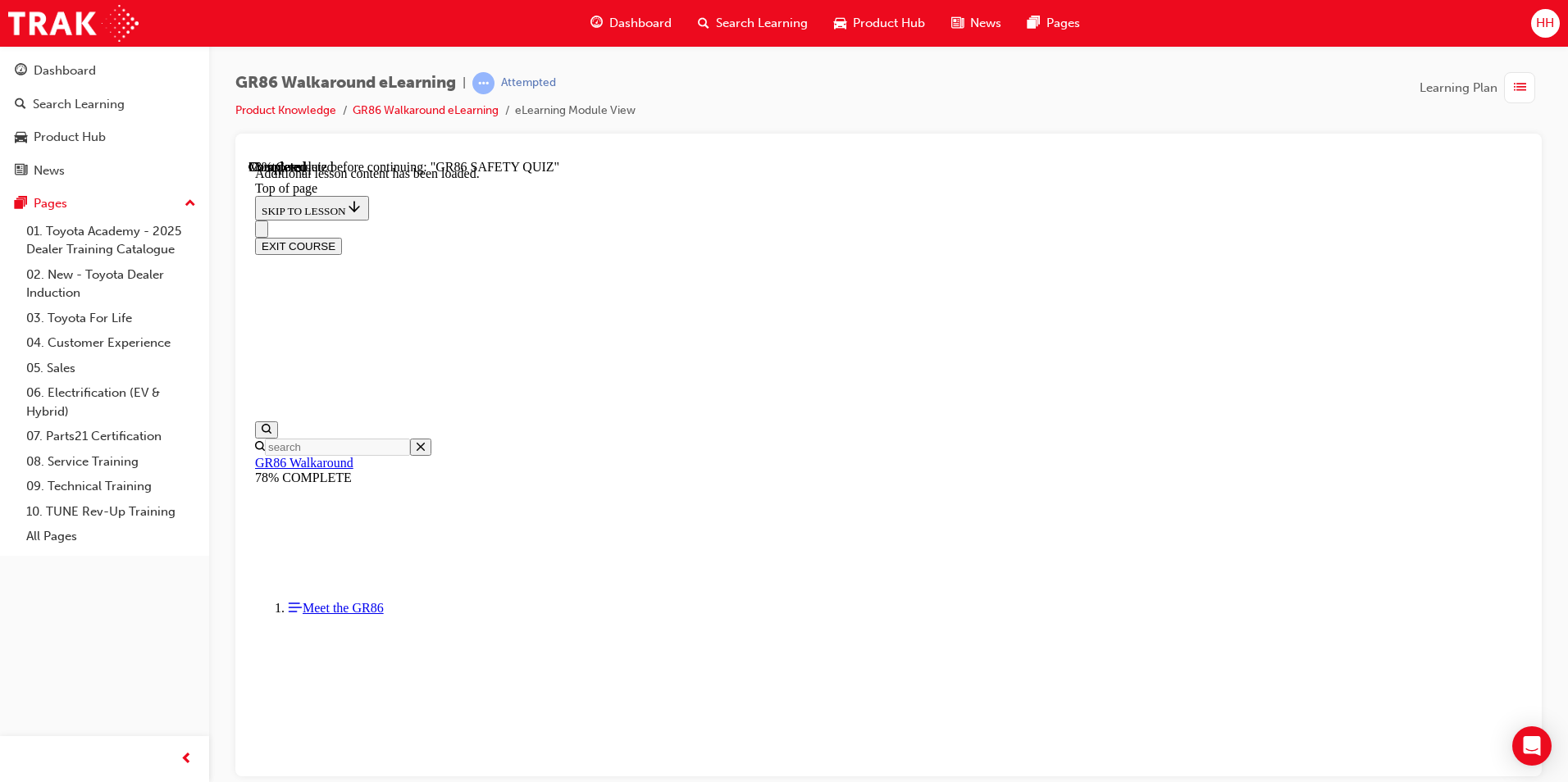
scroll to position [461, 0]
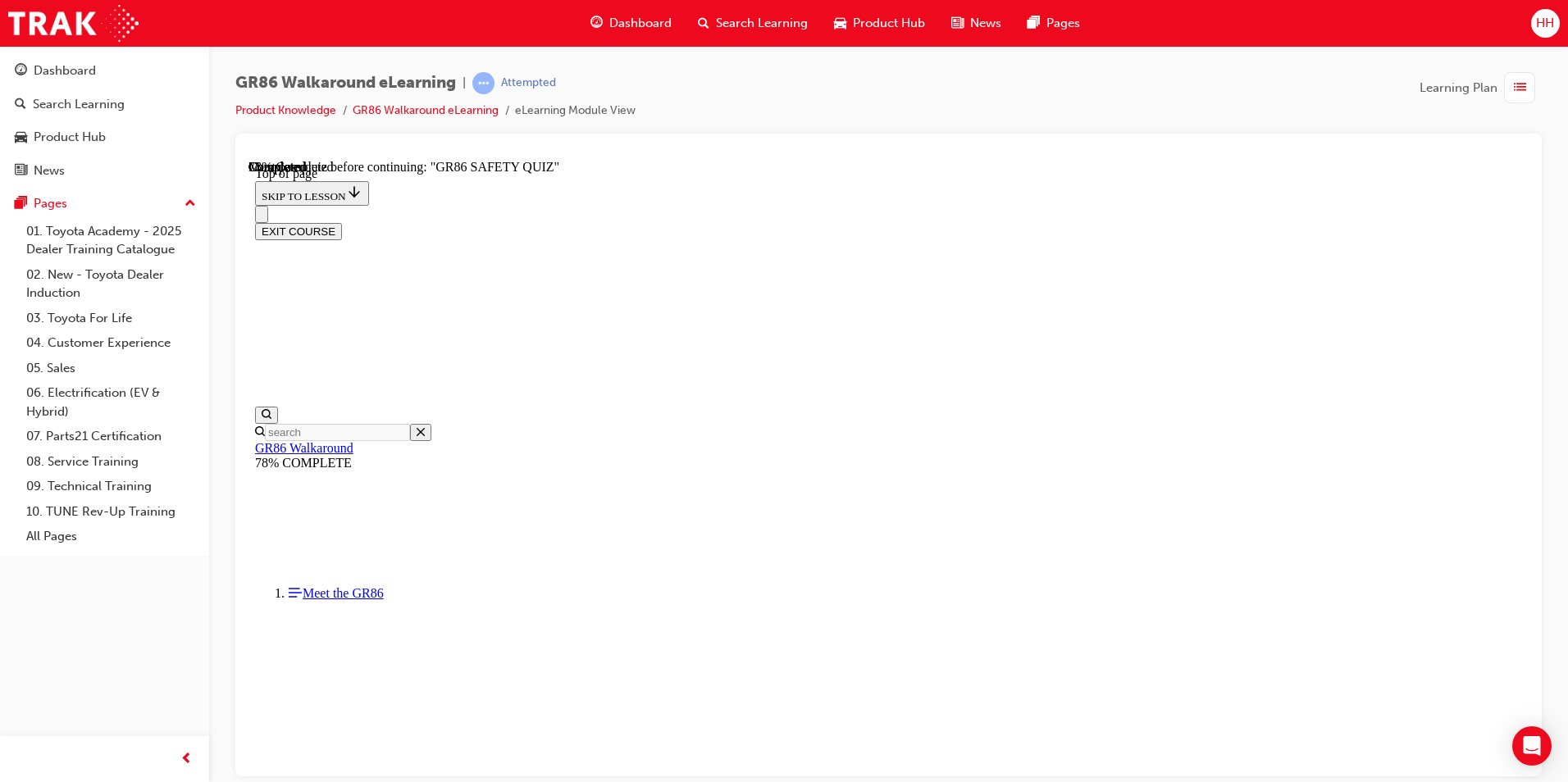
scroll to position [1772, 0]
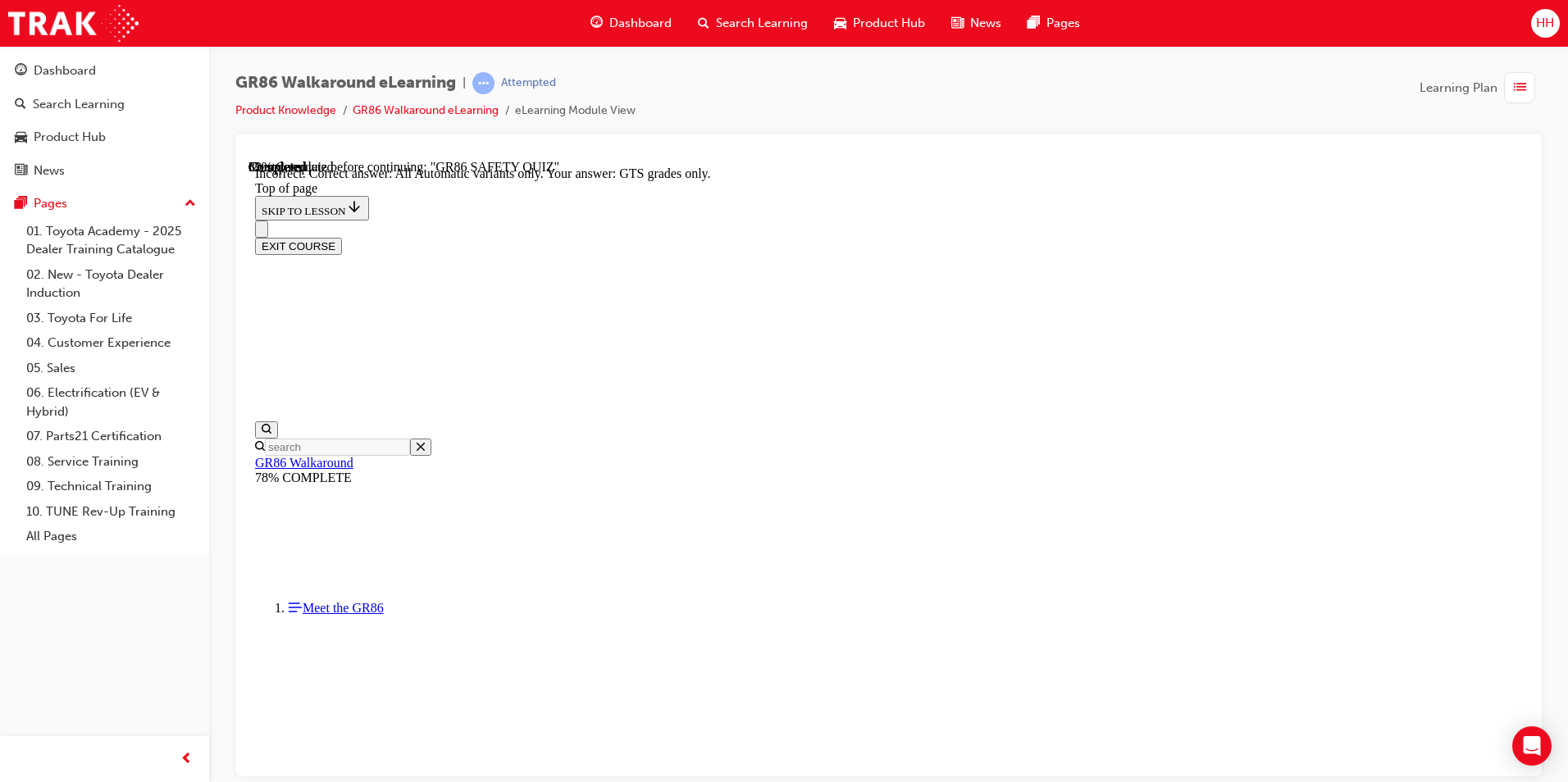
scroll to position [277, 0]
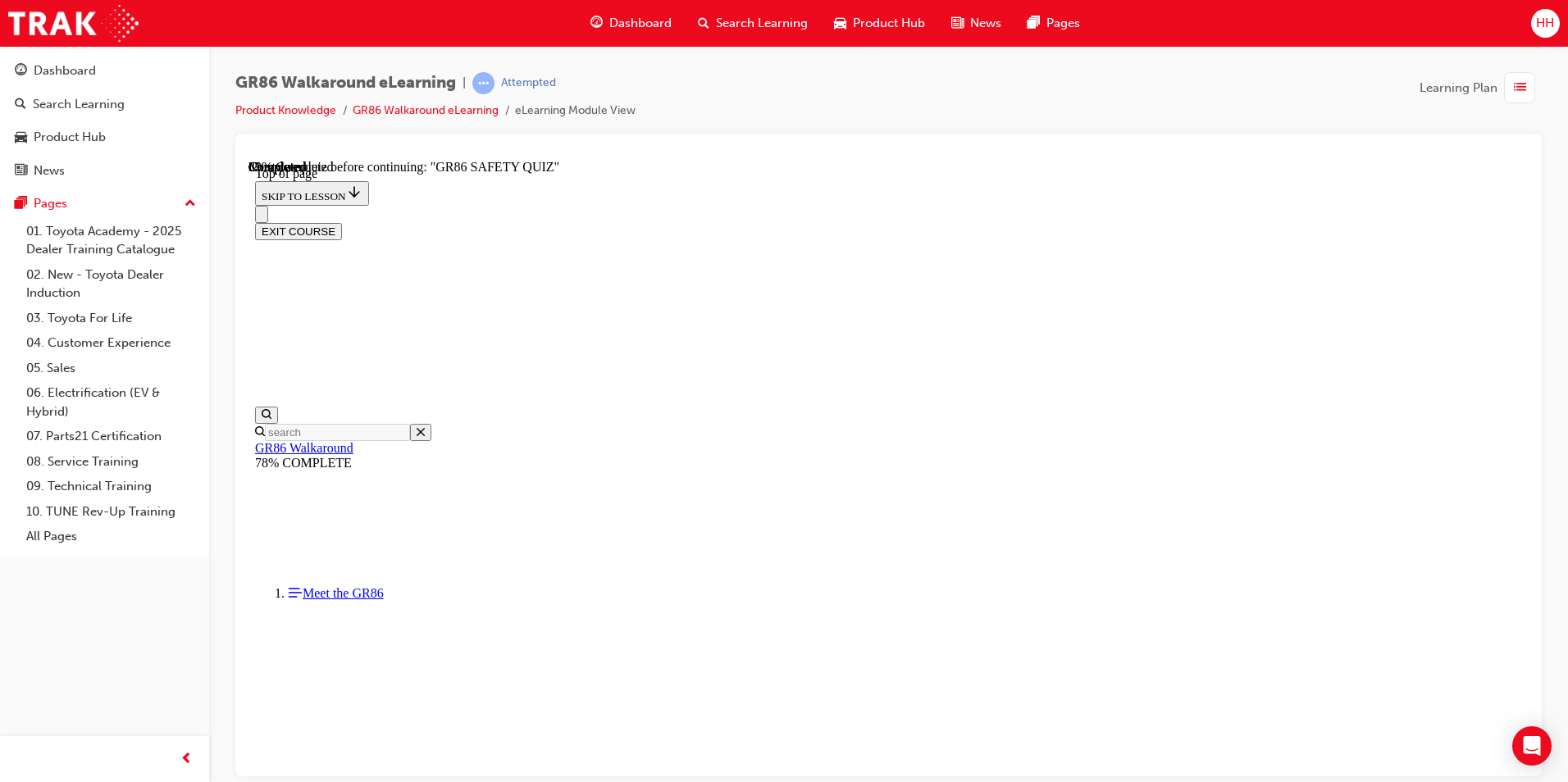
scroll to position [132, 0]
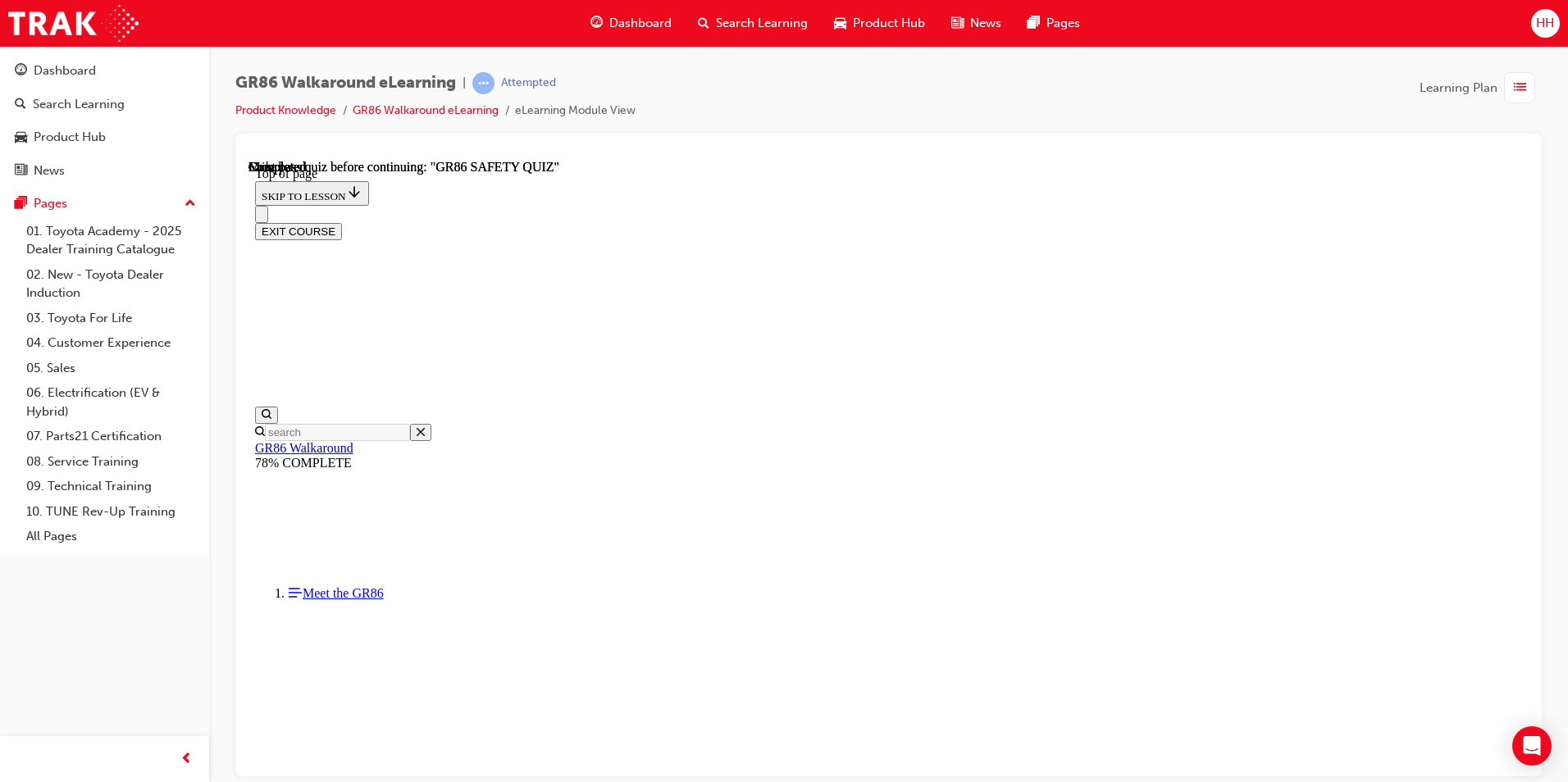
scroll to position [214, 0]
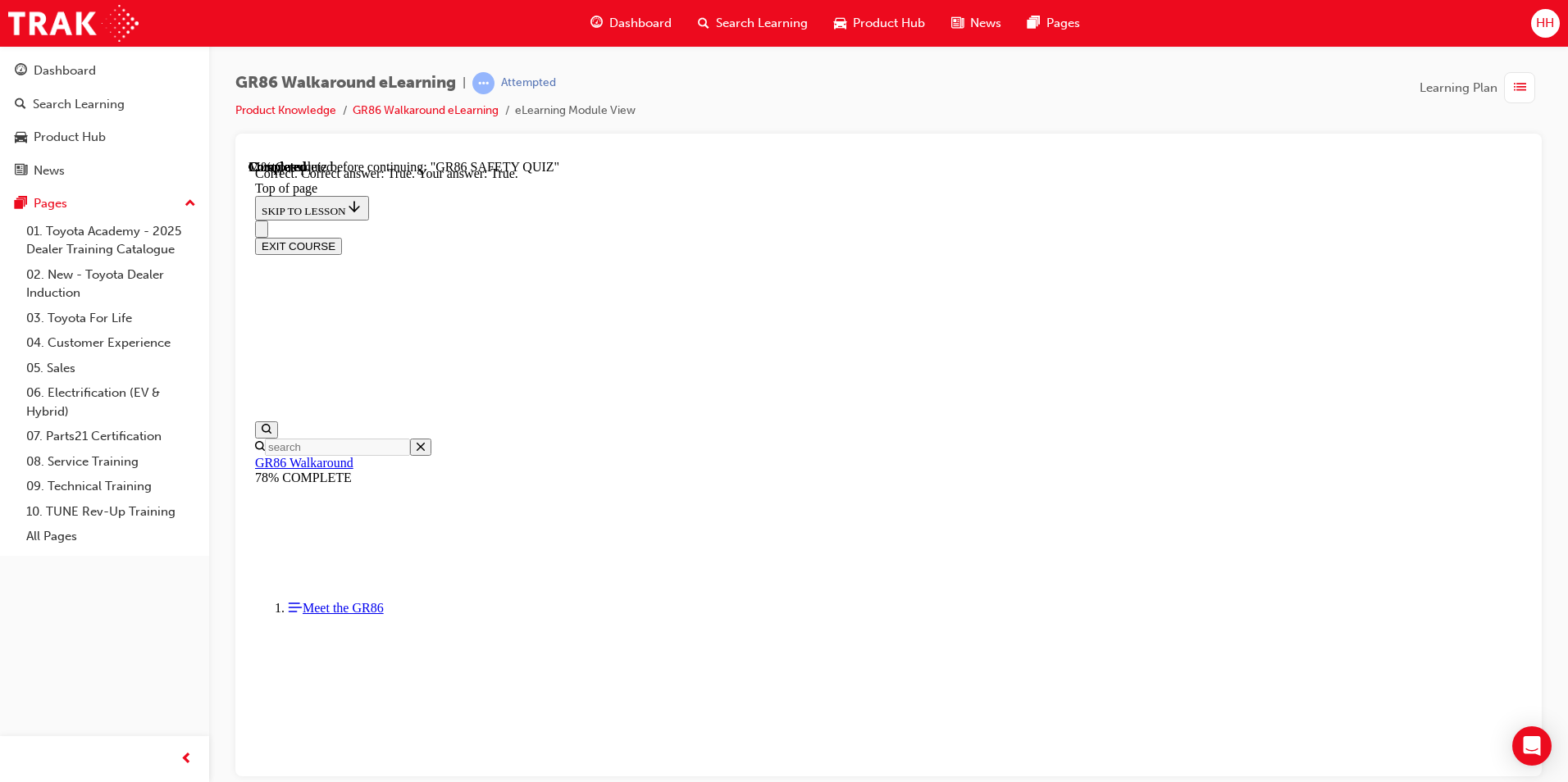
scroll to position [437, 0]
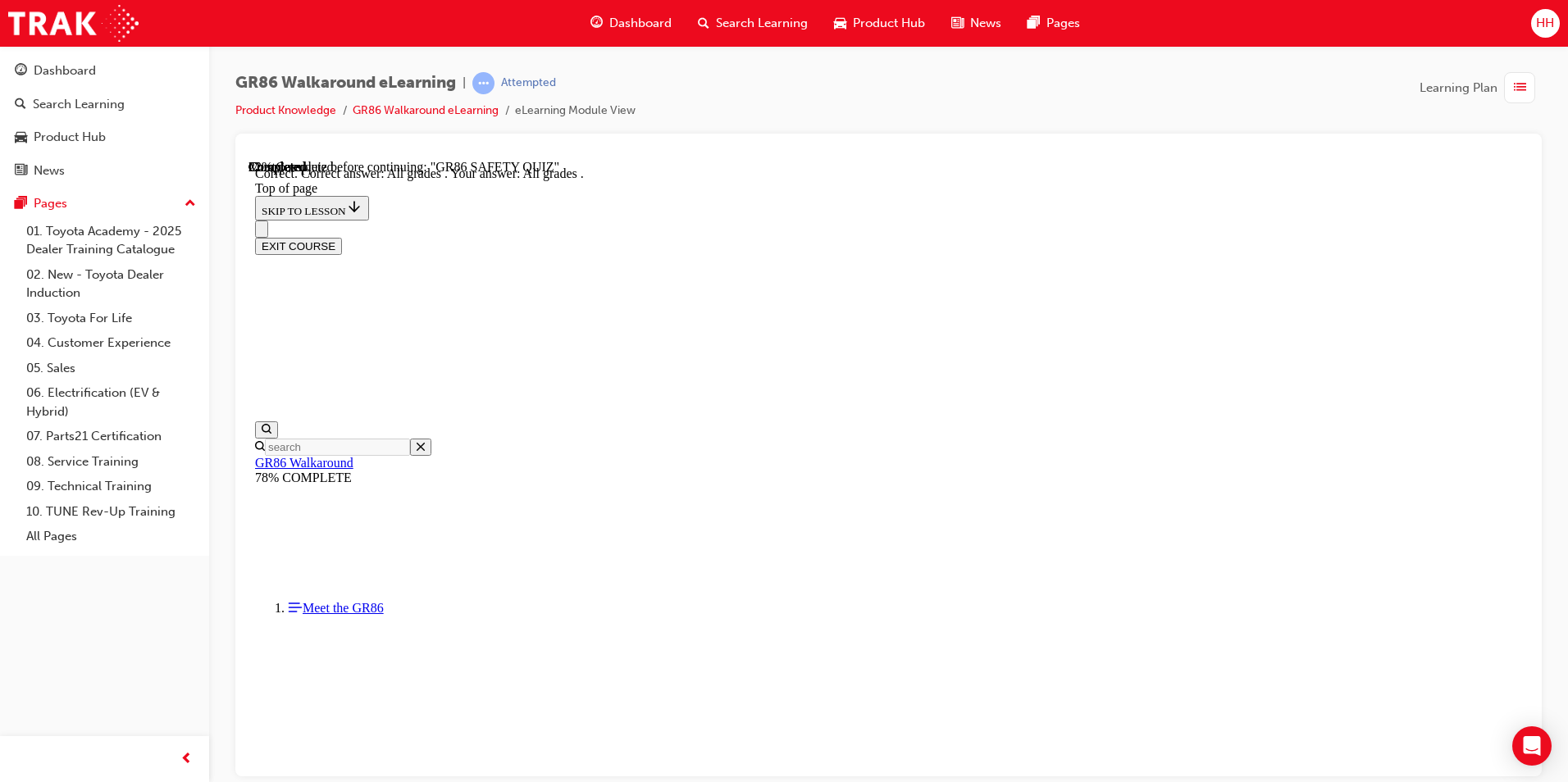
scroll to position [359, 0]
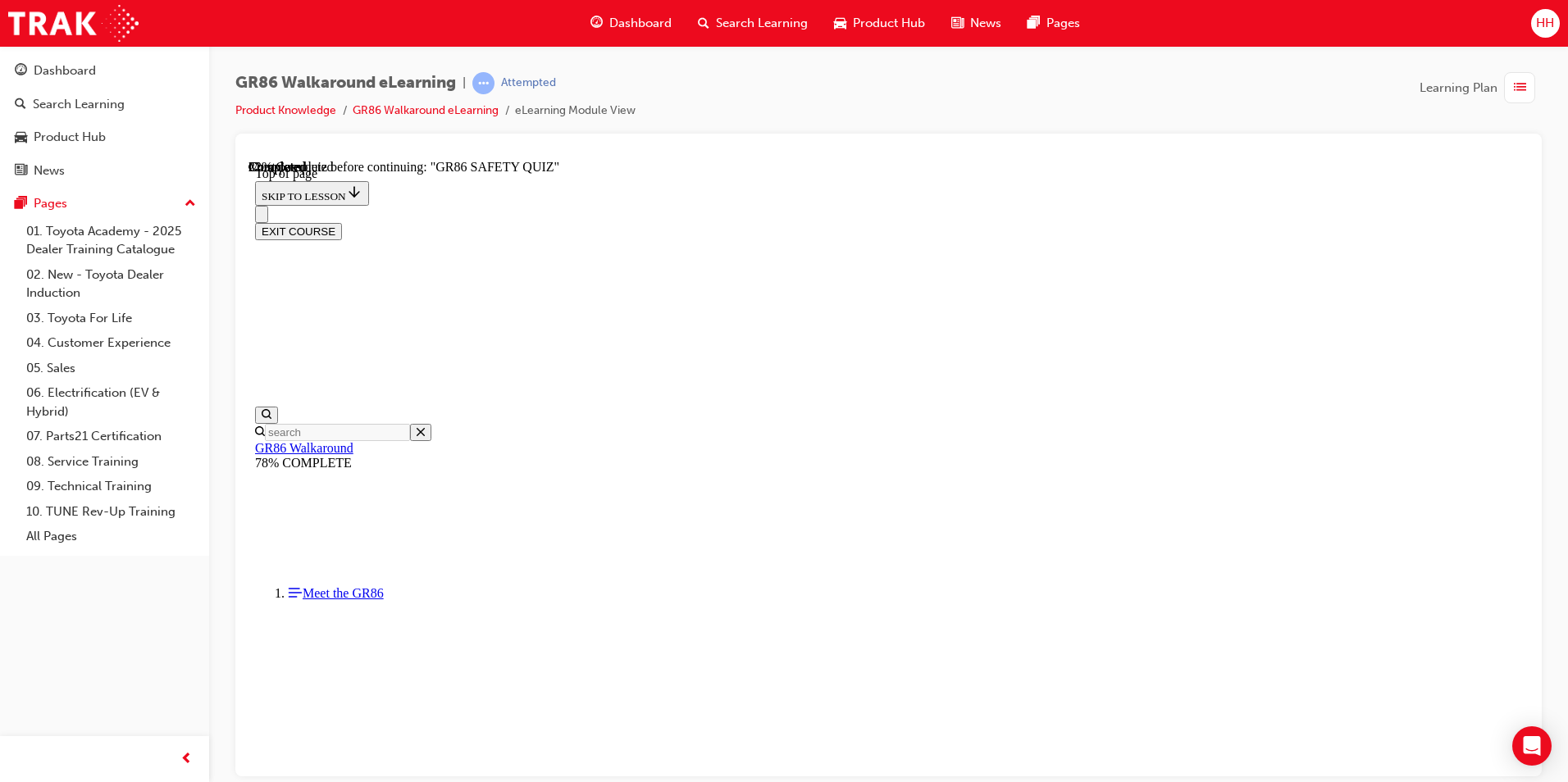
scroll to position [296, 0]
